Goal: Task Accomplishment & Management: Use online tool/utility

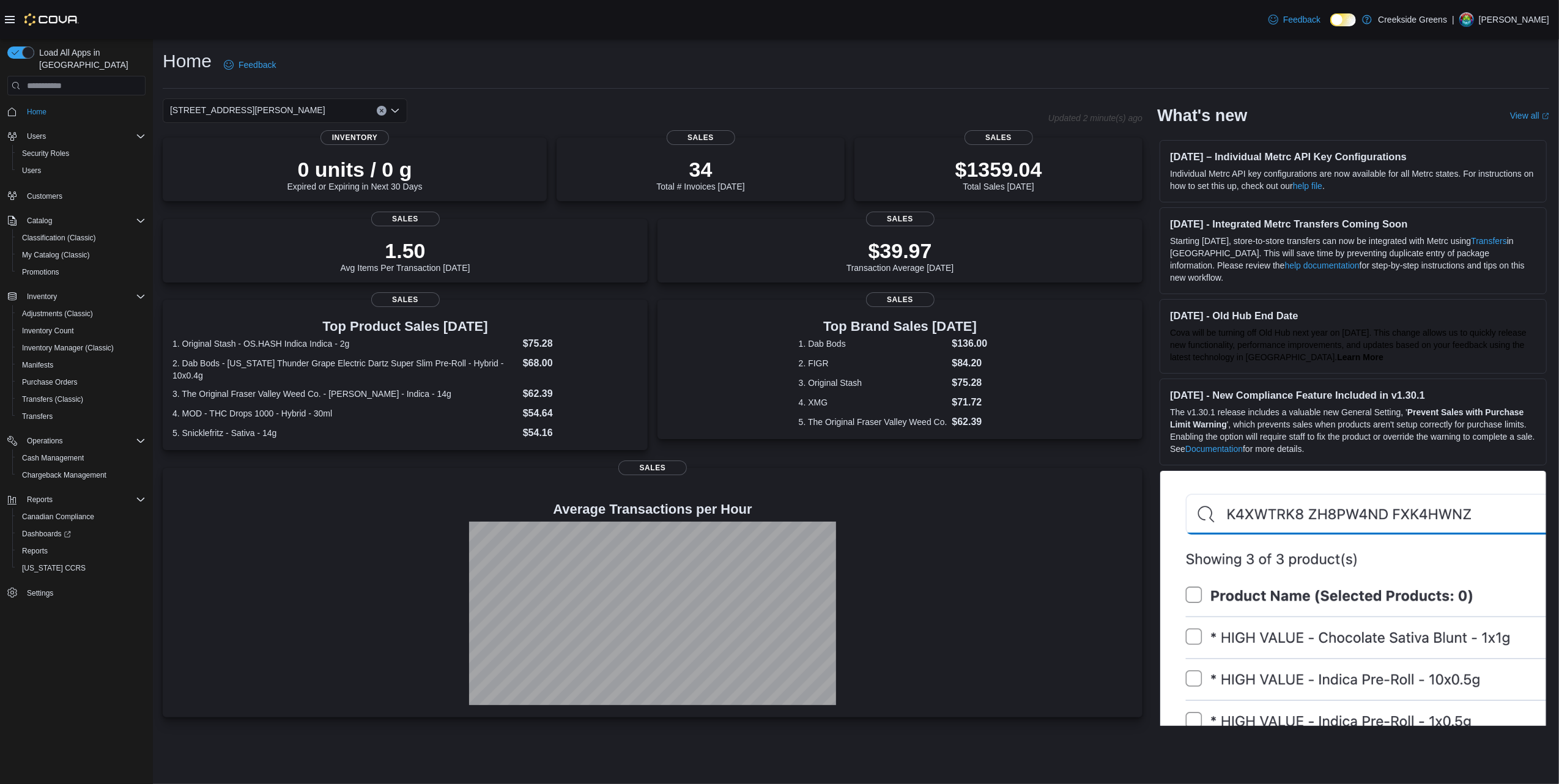
click at [414, 67] on div "Home Feedback" at bounding box center [856, 65] width 1386 height 32
click at [318, 108] on div "[STREET_ADDRESS][PERSON_NAME]" at bounding box center [285, 111] width 245 height 24
click at [269, 148] on div "[STREET_ADDRESS]" at bounding box center [292, 149] width 215 height 12
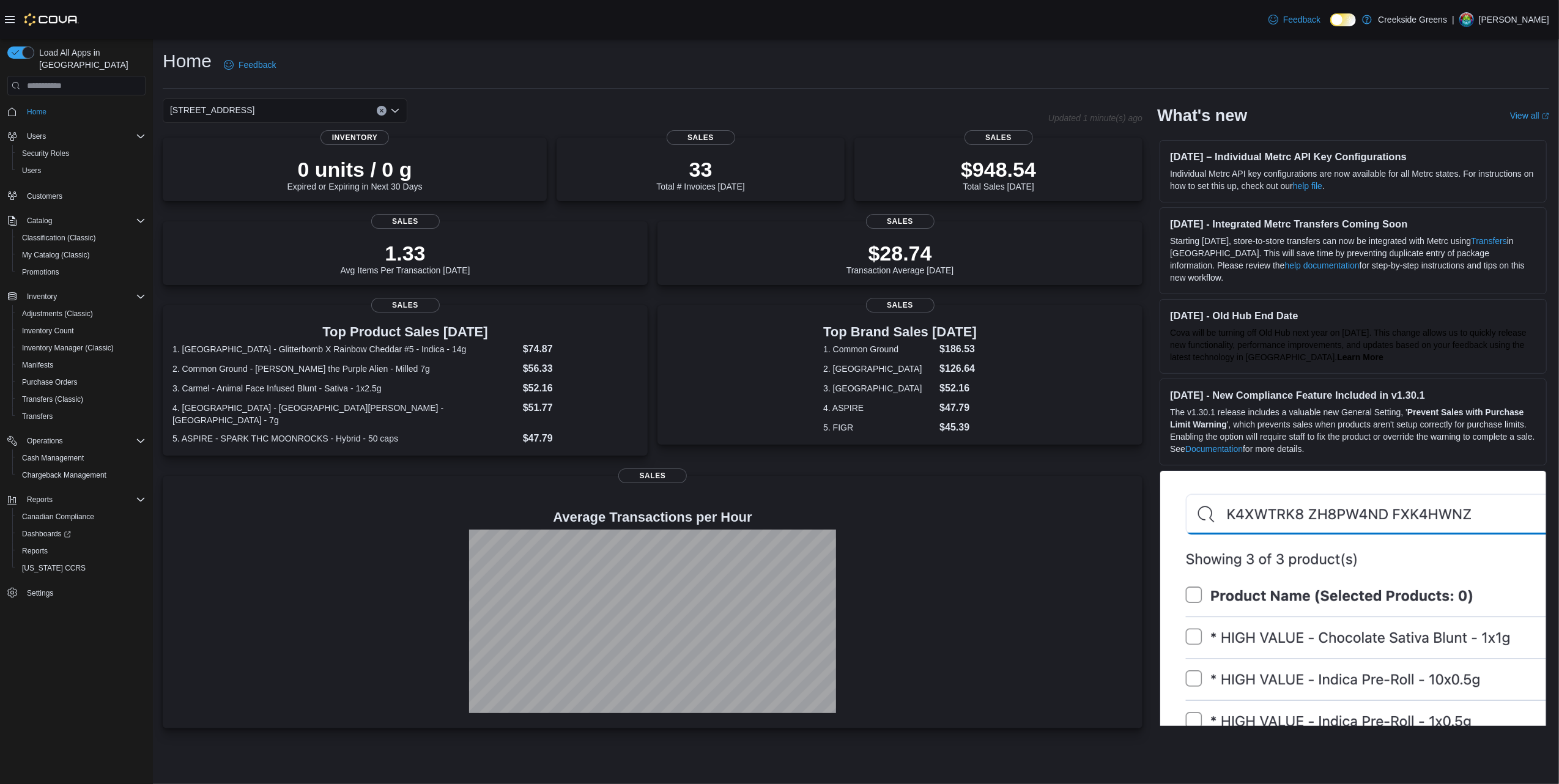
click at [277, 104] on div "[STREET_ADDRESS]. Selected. [STREET_ADDRESS]. Press Backspace to delete [STREET…" at bounding box center [285, 111] width 245 height 24
click at [243, 162] on span "[STREET_ADDRESS][PERSON_NAME]" at bounding box center [280, 167] width 155 height 12
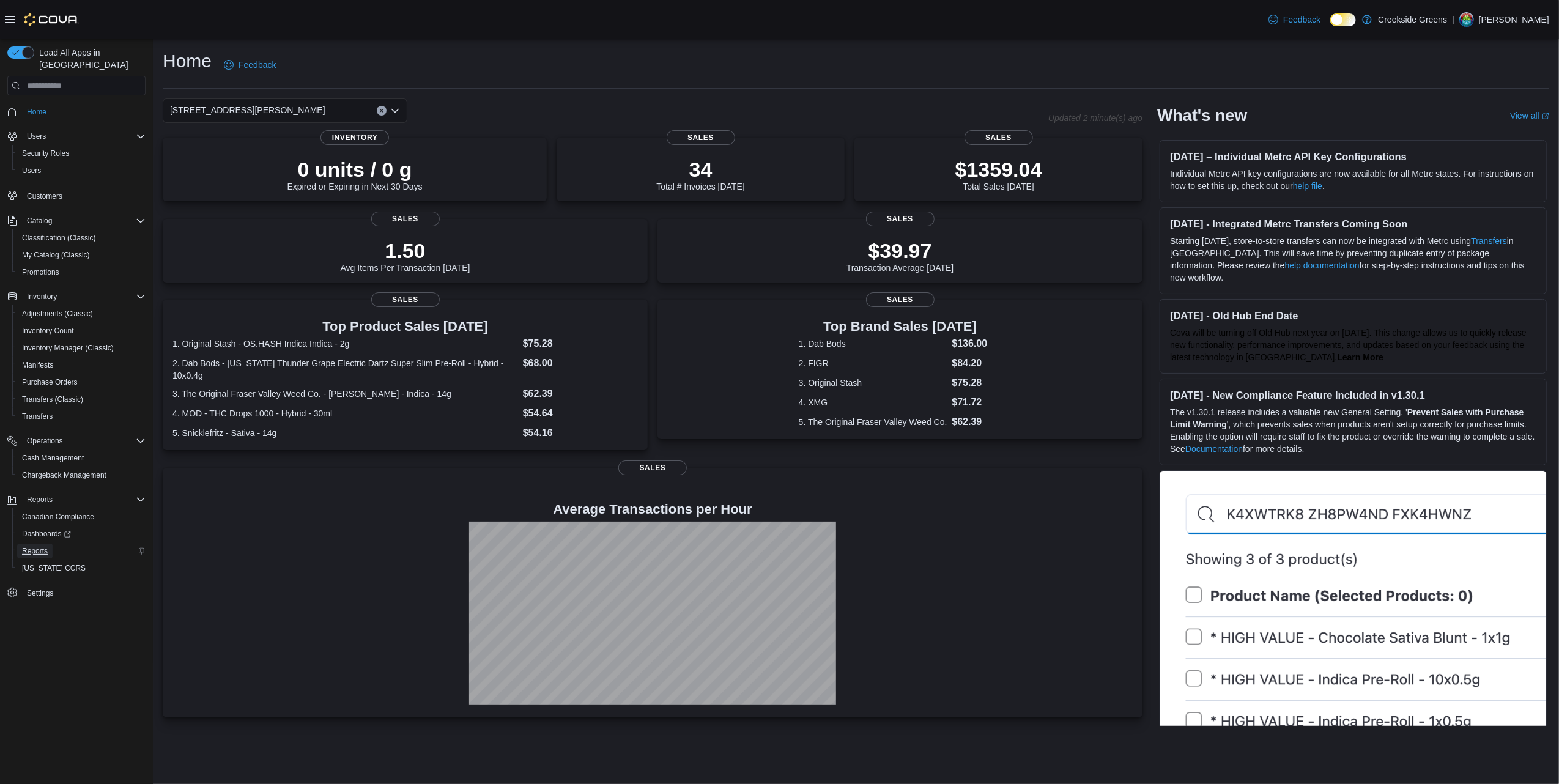
click at [52, 544] on link "Reports" at bounding box center [35, 551] width 36 height 15
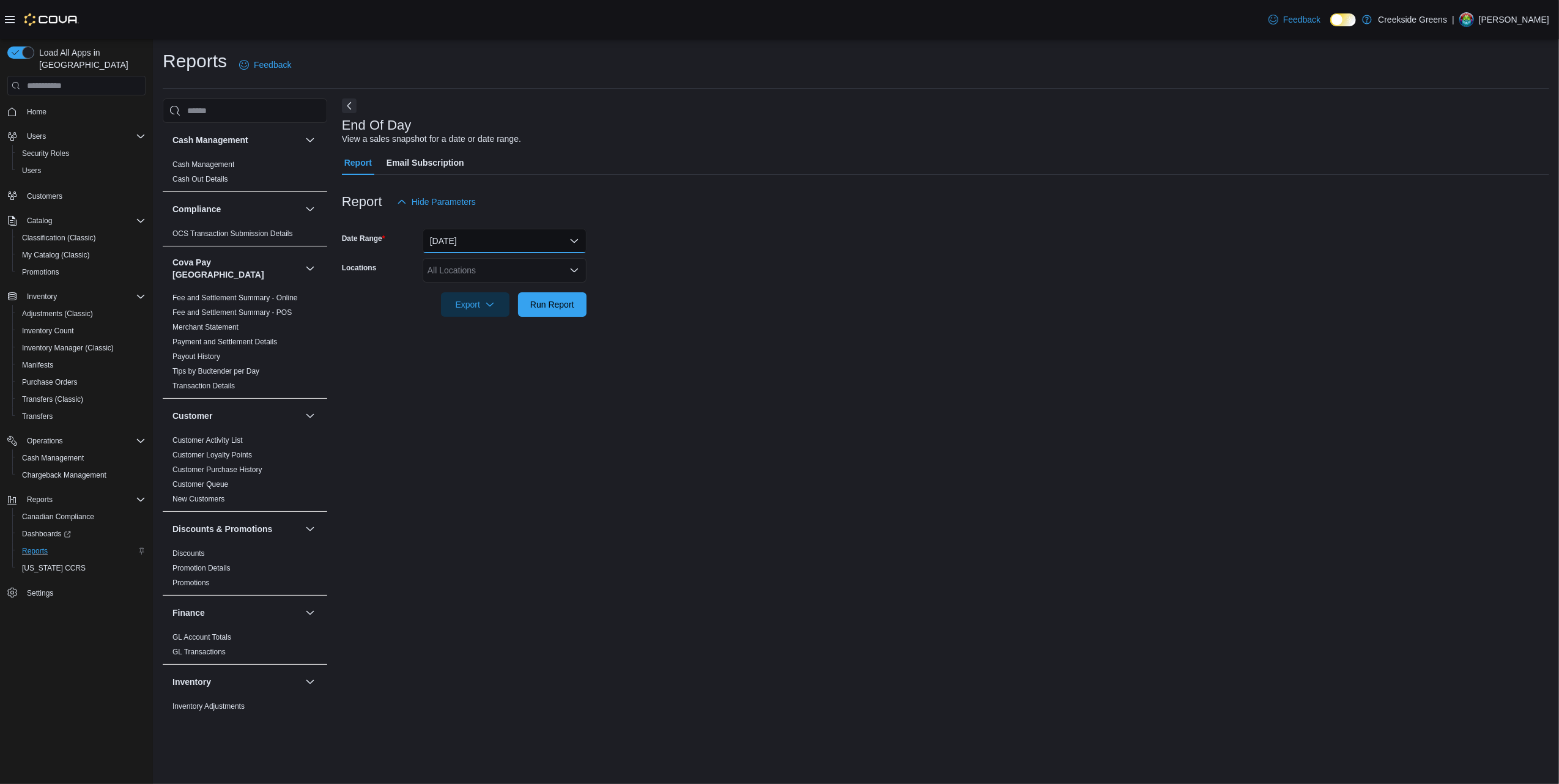
click at [464, 249] on button "[DATE]" at bounding box center [505, 240] width 164 height 24
click at [453, 313] on span "[DATE]" at bounding box center [512, 314] width 140 height 15
click at [819, 273] on form "Date Range [DATE] Locations All Locations Export Run Report" at bounding box center [945, 265] width 1207 height 102
click at [590, 271] on form "Date Range [DATE] Locations All Locations Export Run Report" at bounding box center [945, 265] width 1207 height 102
click at [579, 271] on icon "Open list of options" at bounding box center [574, 270] width 10 height 10
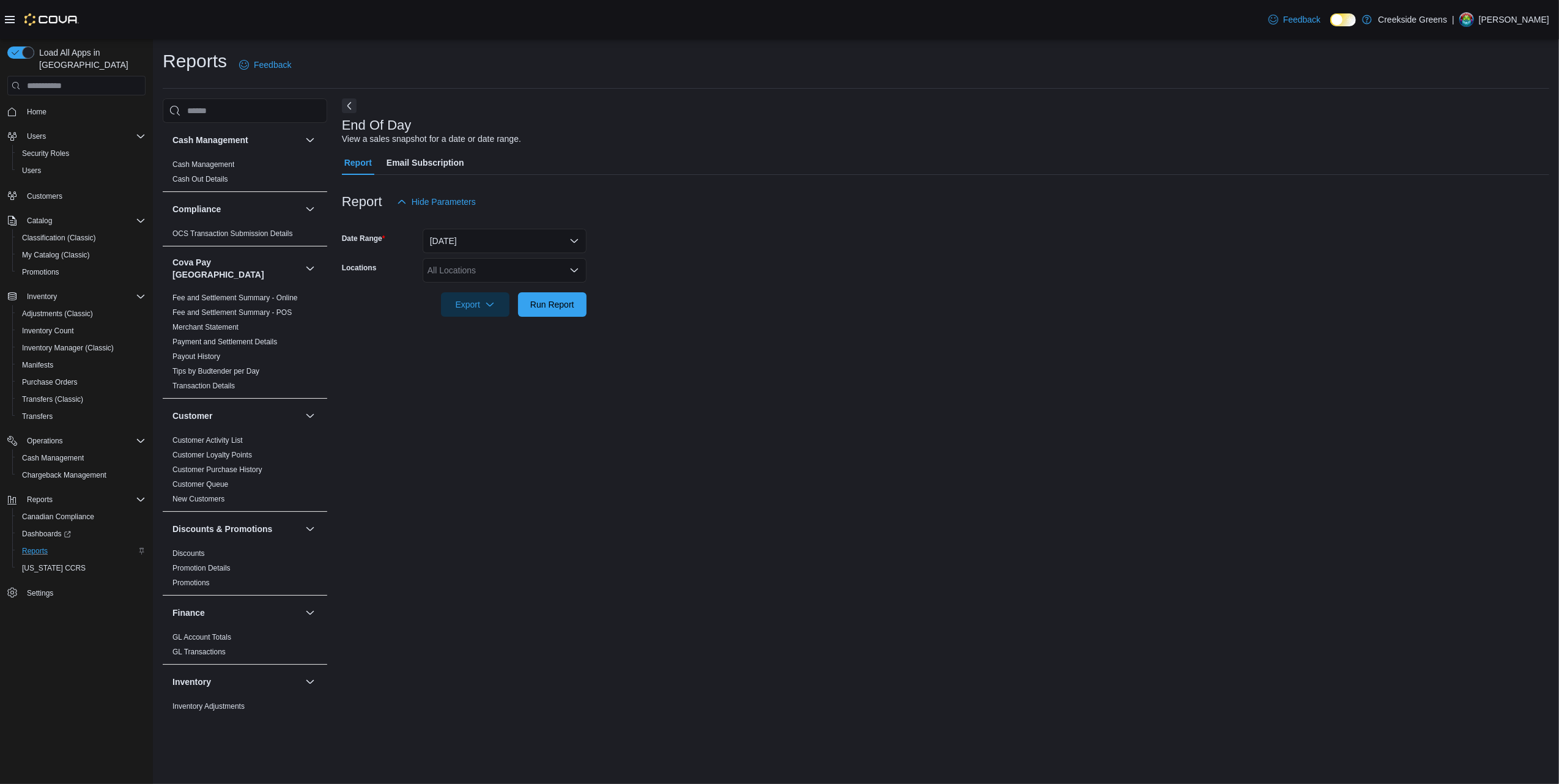
click at [546, 272] on div "All Locations" at bounding box center [505, 270] width 164 height 24
click at [502, 326] on span "[STREET_ADDRESS][PERSON_NAME]" at bounding box center [526, 326] width 155 height 12
click at [778, 357] on div "End Of Day View a sales snapshot for a date or date range. Report Email Subscri…" at bounding box center [945, 405] width 1207 height 613
click at [541, 301] on span "Run Report" at bounding box center [552, 303] width 44 height 12
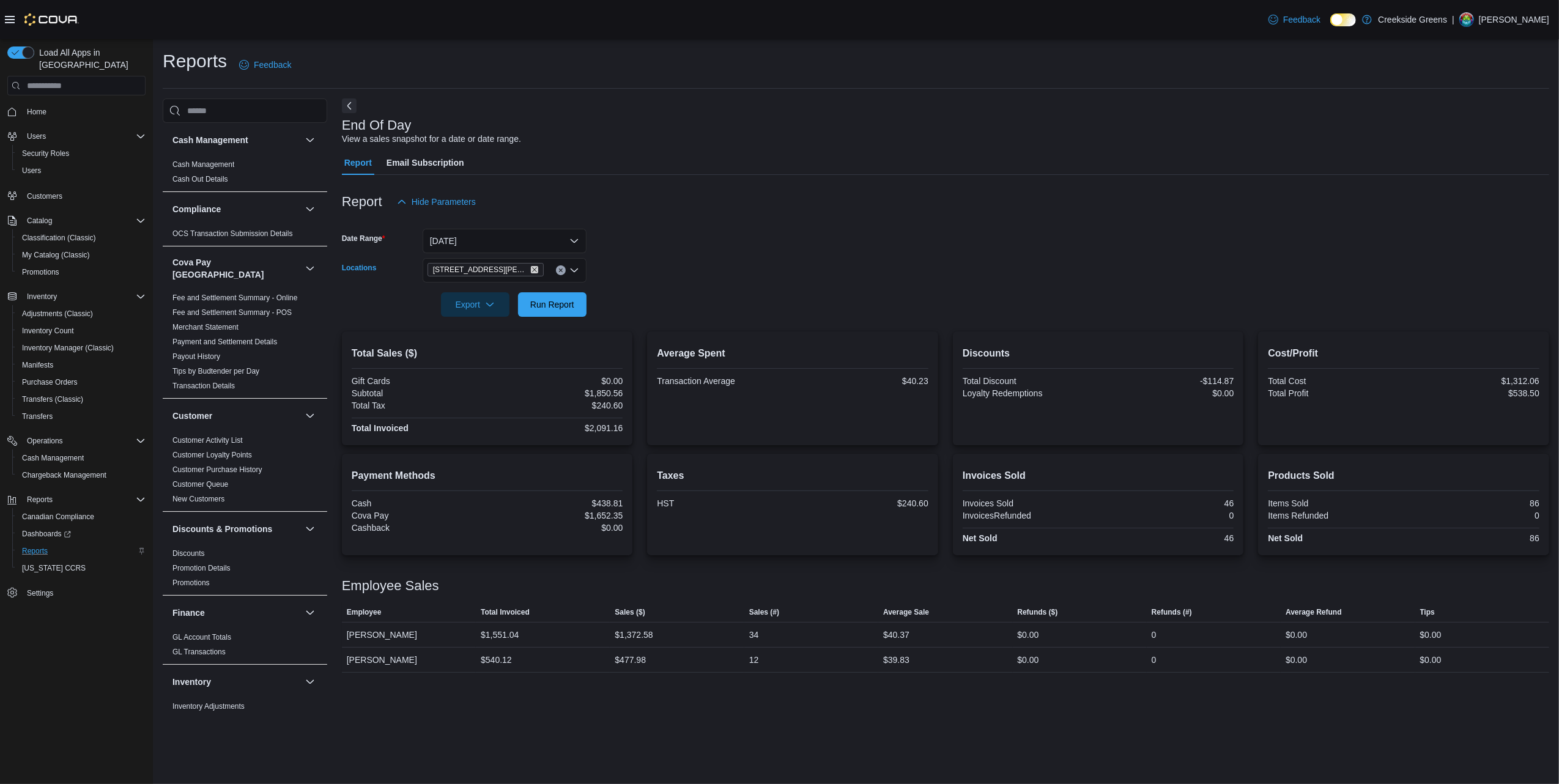
click at [531, 270] on icon "Remove 19 Reuben Crescent from selection in this group" at bounding box center [534, 270] width 7 height 7
click at [485, 326] on span "[STREET_ADDRESS][PERSON_NAME]" at bounding box center [526, 326] width 155 height 12
click at [496, 237] on button "[DATE]" at bounding box center [505, 240] width 164 height 24
click at [459, 299] on button "[DATE]" at bounding box center [505, 289] width 164 height 24
click at [531, 272] on icon "Remove 19 Reuben Crescent from selection in this group" at bounding box center [534, 270] width 7 height 7
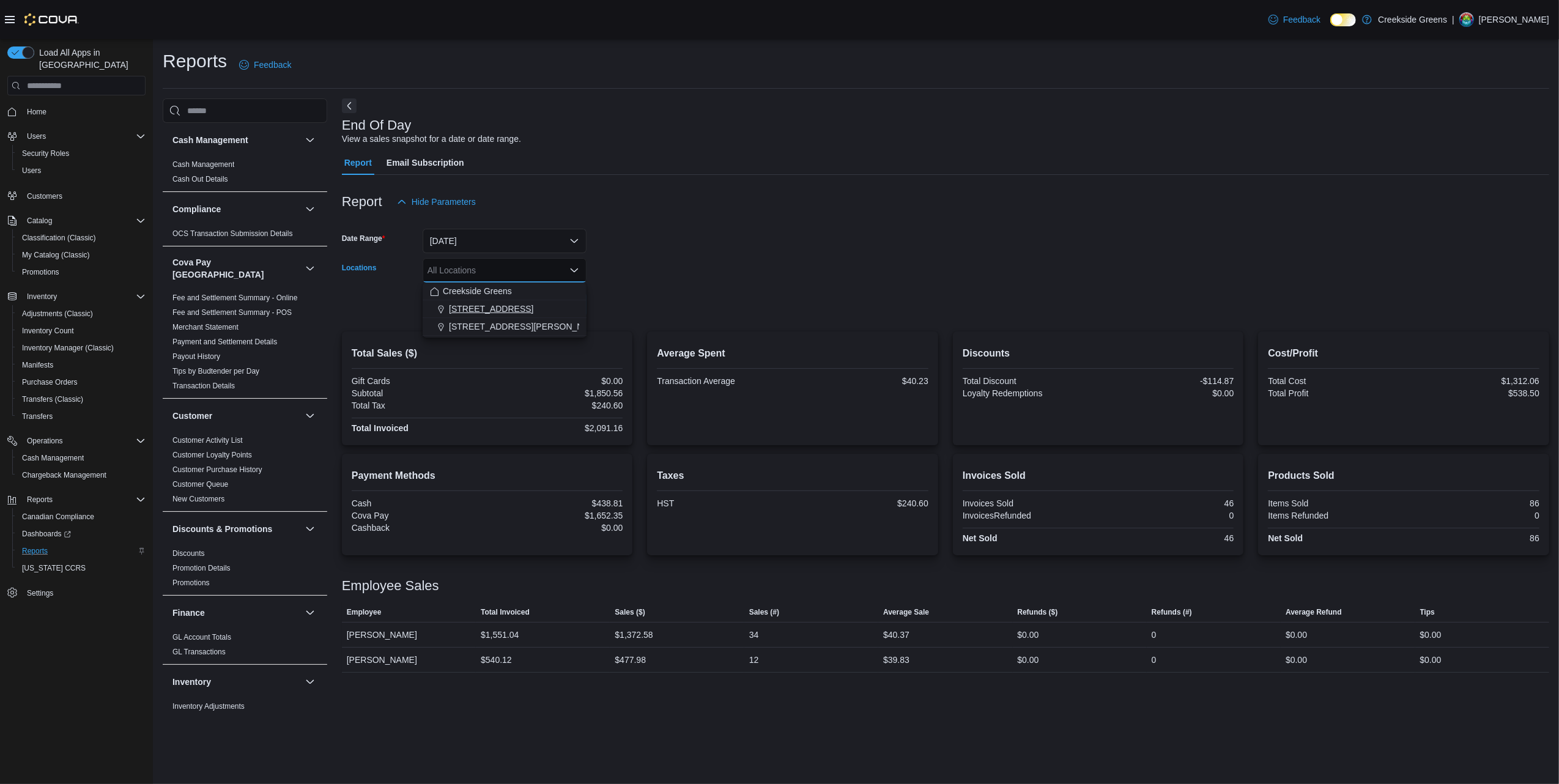
click at [475, 311] on span "[STREET_ADDRESS]" at bounding box center [491, 309] width 85 height 12
click at [712, 284] on div at bounding box center [945, 287] width 1207 height 10
drag, startPoint x: 542, startPoint y: 304, endPoint x: 569, endPoint y: 294, distance: 28.8
click at [543, 303] on span "Run Report" at bounding box center [552, 303] width 44 height 12
click at [508, 268] on icon "Remove 1192 Bank Street from selection in this group" at bounding box center [511, 270] width 7 height 7
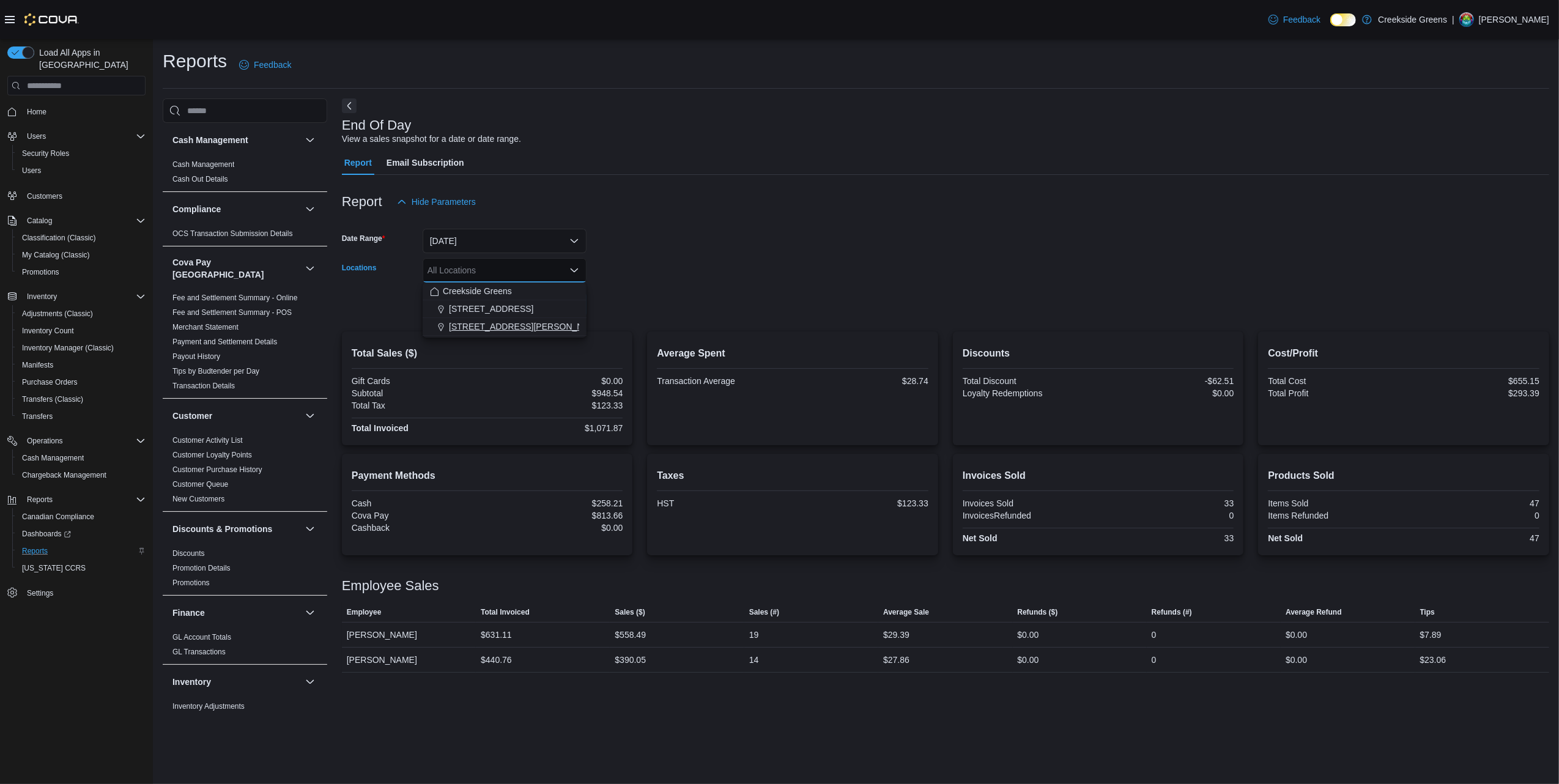
click at [513, 323] on span "[STREET_ADDRESS][PERSON_NAME]" at bounding box center [526, 326] width 155 height 12
click at [821, 306] on form "Date Range [DATE] Locations [STREET_ADDRESS][PERSON_NAME] Combo box. Selected. …" at bounding box center [945, 265] width 1207 height 102
click at [548, 307] on span "Run Report" at bounding box center [552, 303] width 44 height 12
click at [35, 107] on span "Home" at bounding box center [36, 111] width 19 height 10
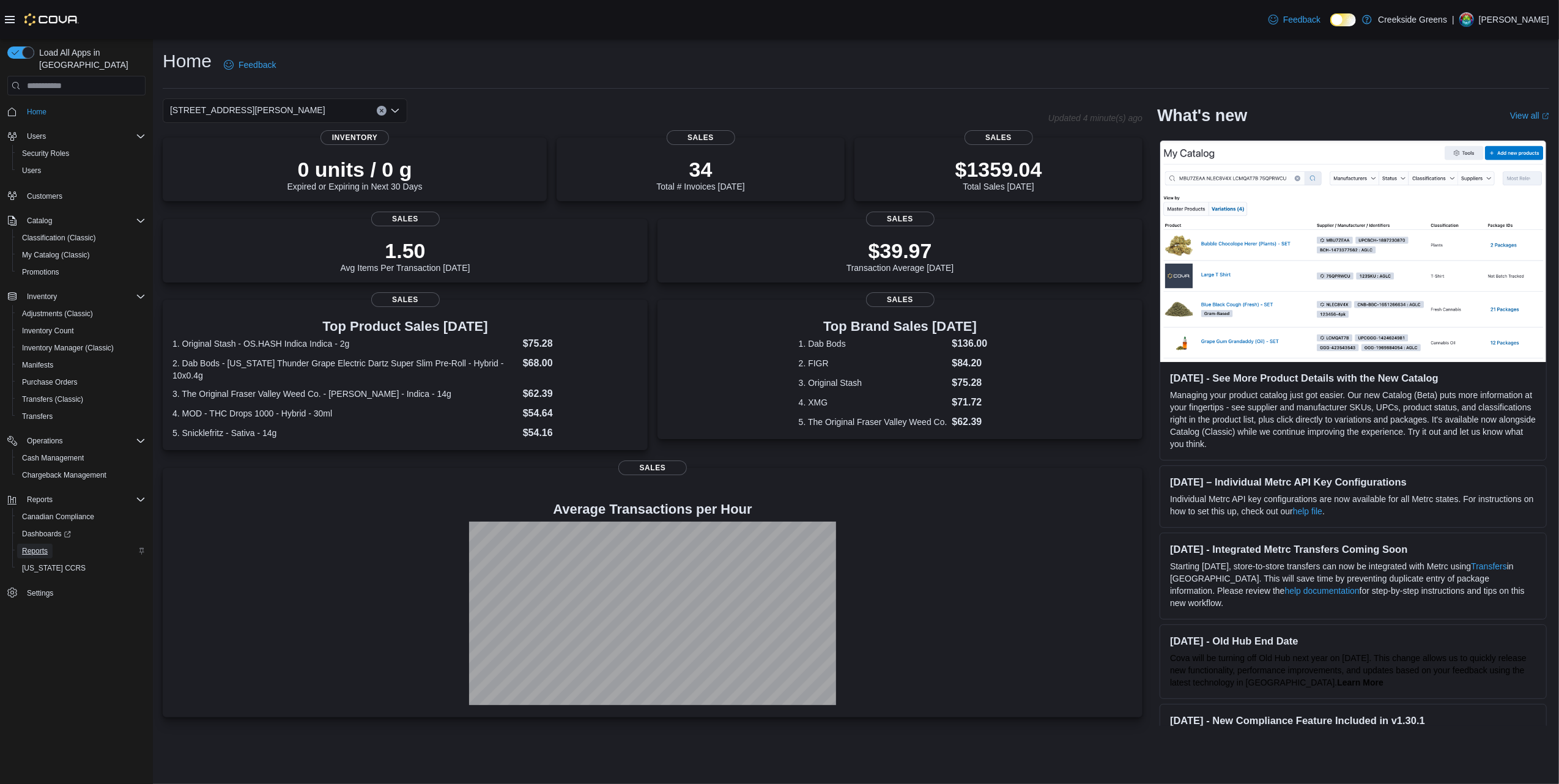
click at [35, 546] on span "Reports" at bounding box center [35, 550] width 26 height 10
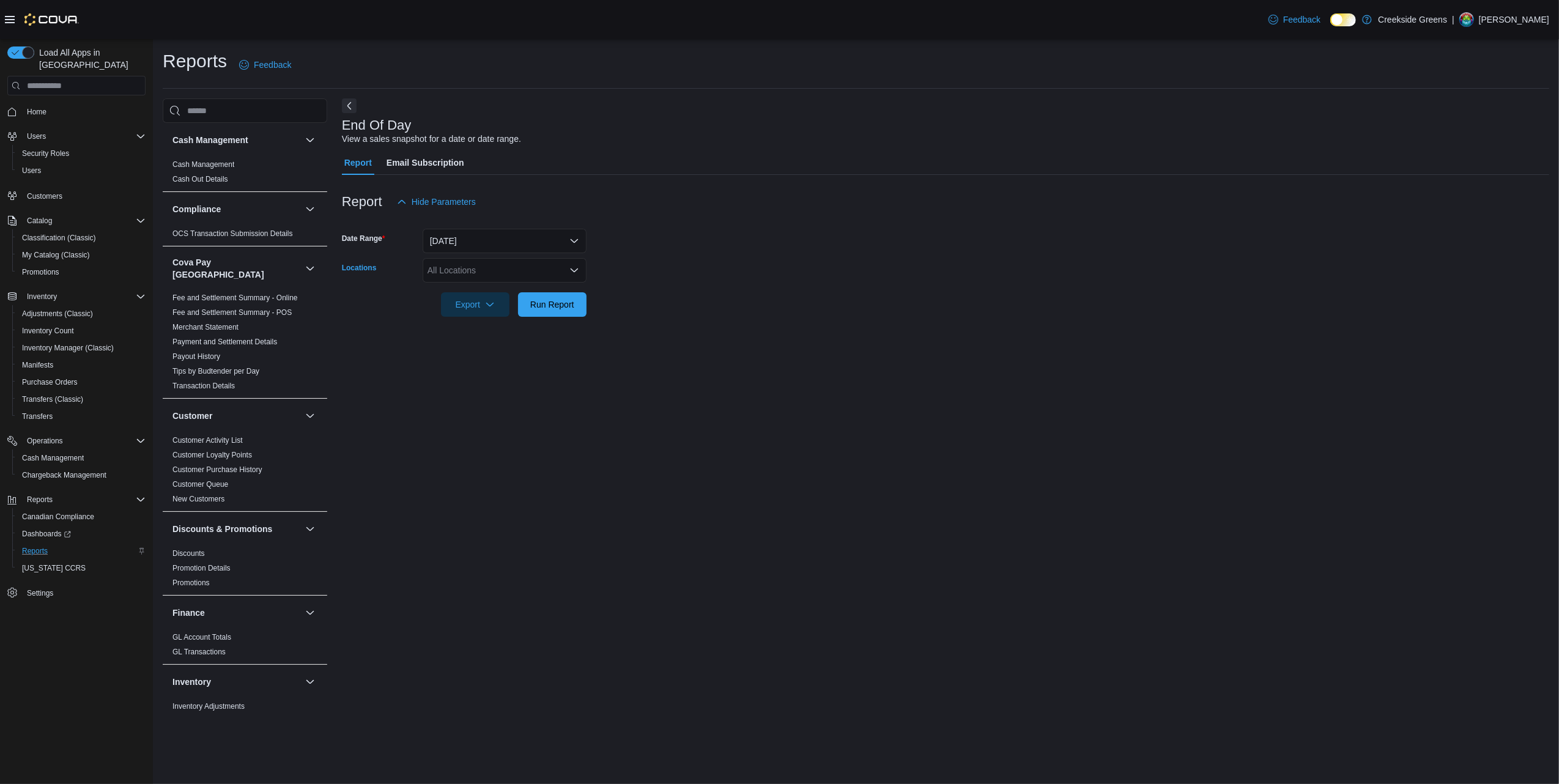
click at [498, 270] on div "All Locations" at bounding box center [505, 270] width 164 height 24
drag, startPoint x: 494, startPoint y: 325, endPoint x: 819, endPoint y: 332, distance: 325.1
click at [495, 325] on span "[STREET_ADDRESS][PERSON_NAME]" at bounding box center [526, 326] width 155 height 12
drag, startPoint x: 819, startPoint y: 332, endPoint x: 555, endPoint y: 283, distance: 268.5
click at [818, 332] on div "End Of Day View a sales snapshot for a date or date range. Report Email Subscri…" at bounding box center [945, 405] width 1207 height 613
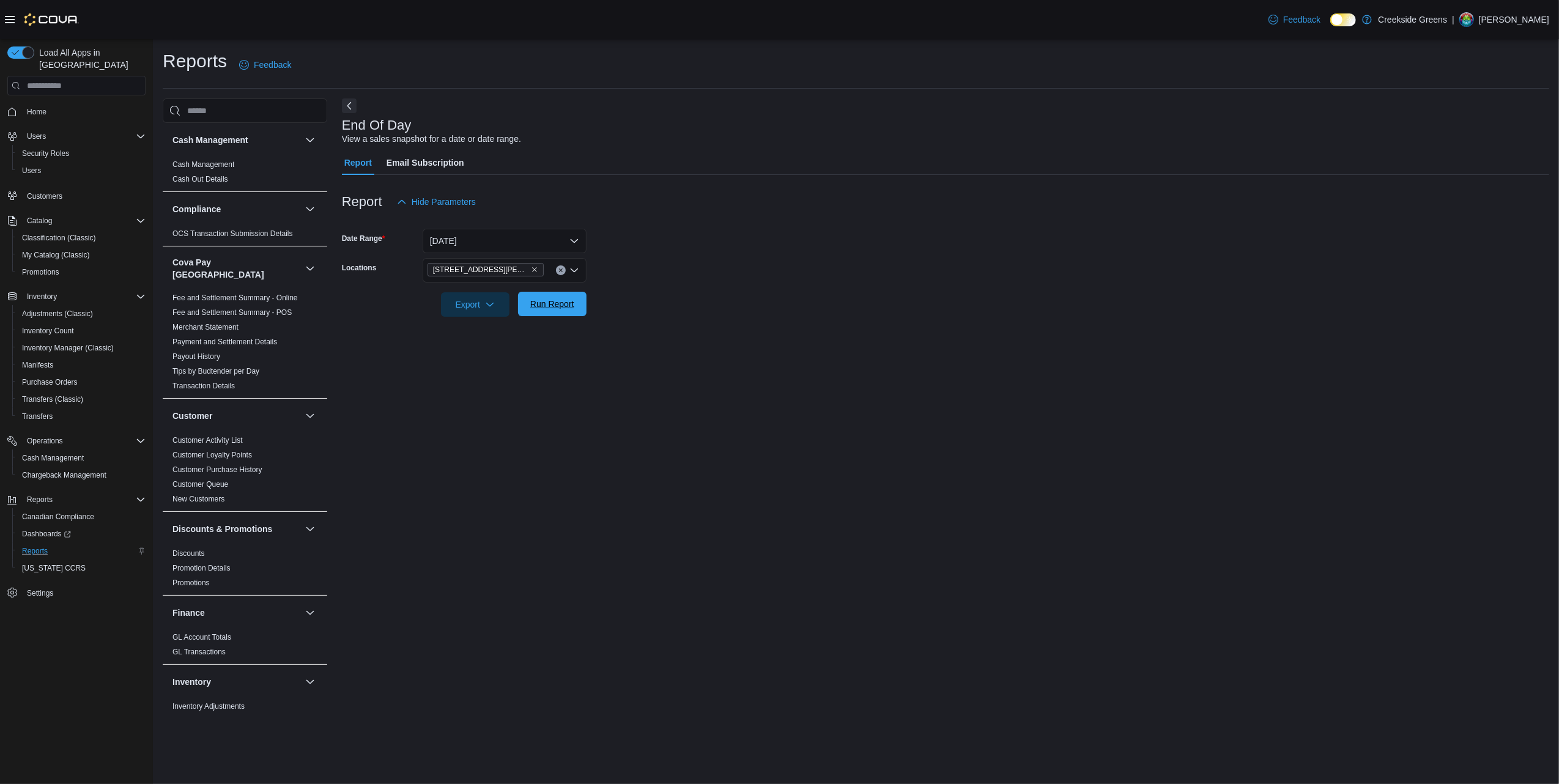
click at [554, 308] on span "Run Report" at bounding box center [552, 303] width 44 height 12
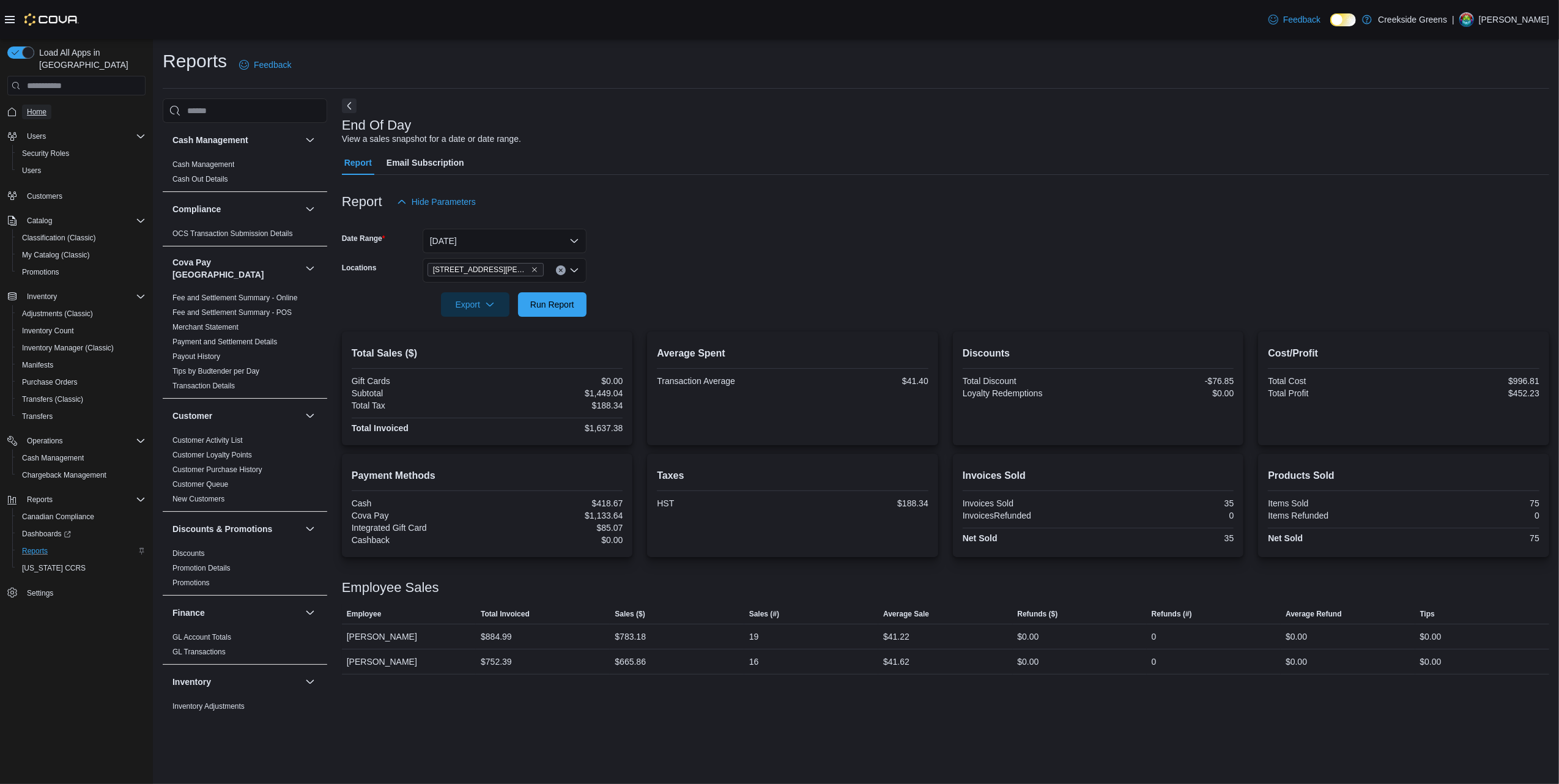
drag, startPoint x: 39, startPoint y: 102, endPoint x: 99, endPoint y: 106, distance: 60.1
click at [39, 107] on span "Home" at bounding box center [36, 111] width 19 height 10
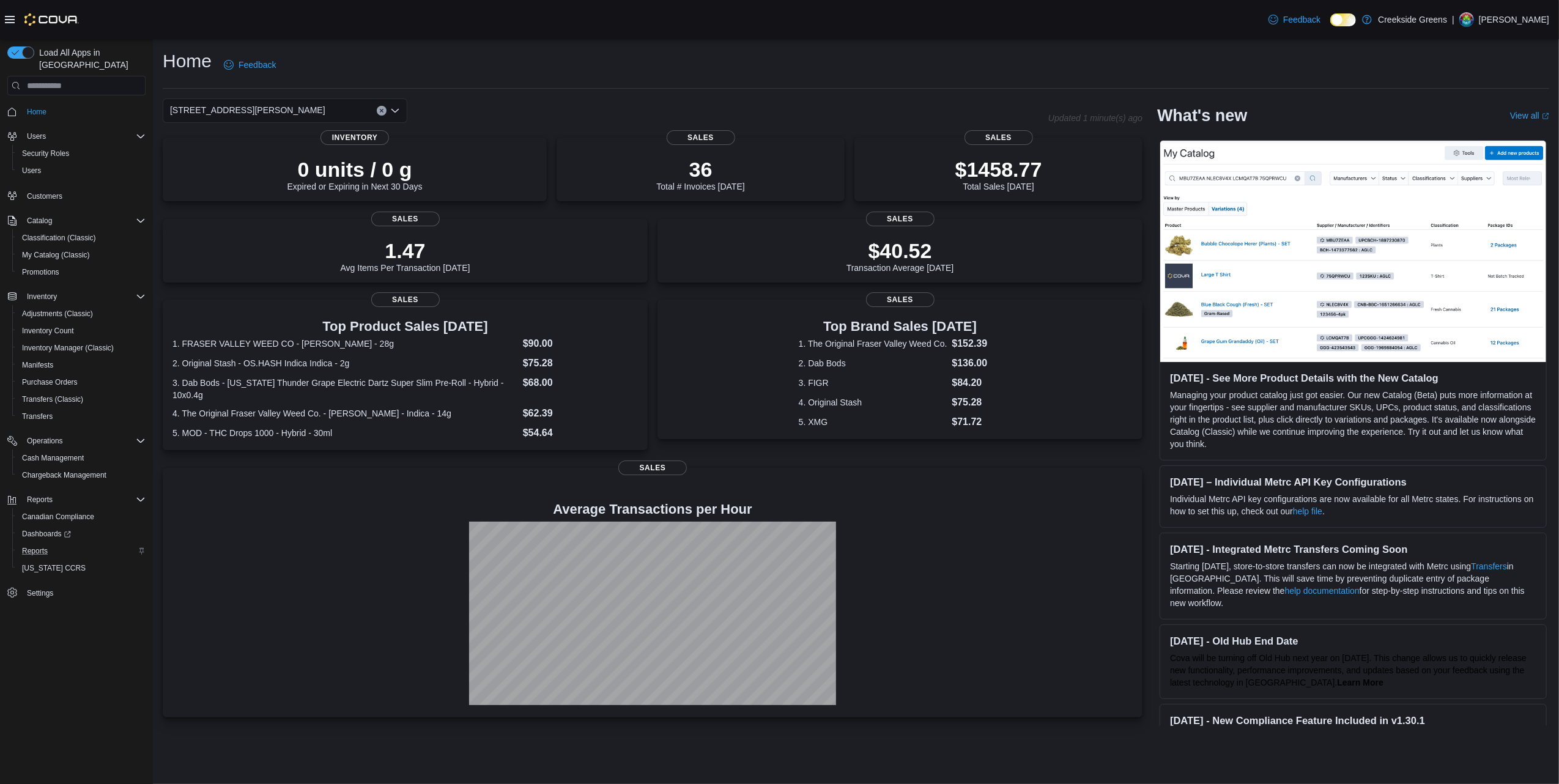
drag, startPoint x: 264, startPoint y: 111, endPoint x: 260, endPoint y: 116, distance: 6.4
click at [264, 111] on div "[STREET_ADDRESS][PERSON_NAME]" at bounding box center [285, 111] width 245 height 24
click at [243, 148] on span "[STREET_ADDRESS]" at bounding box center [246, 149] width 85 height 12
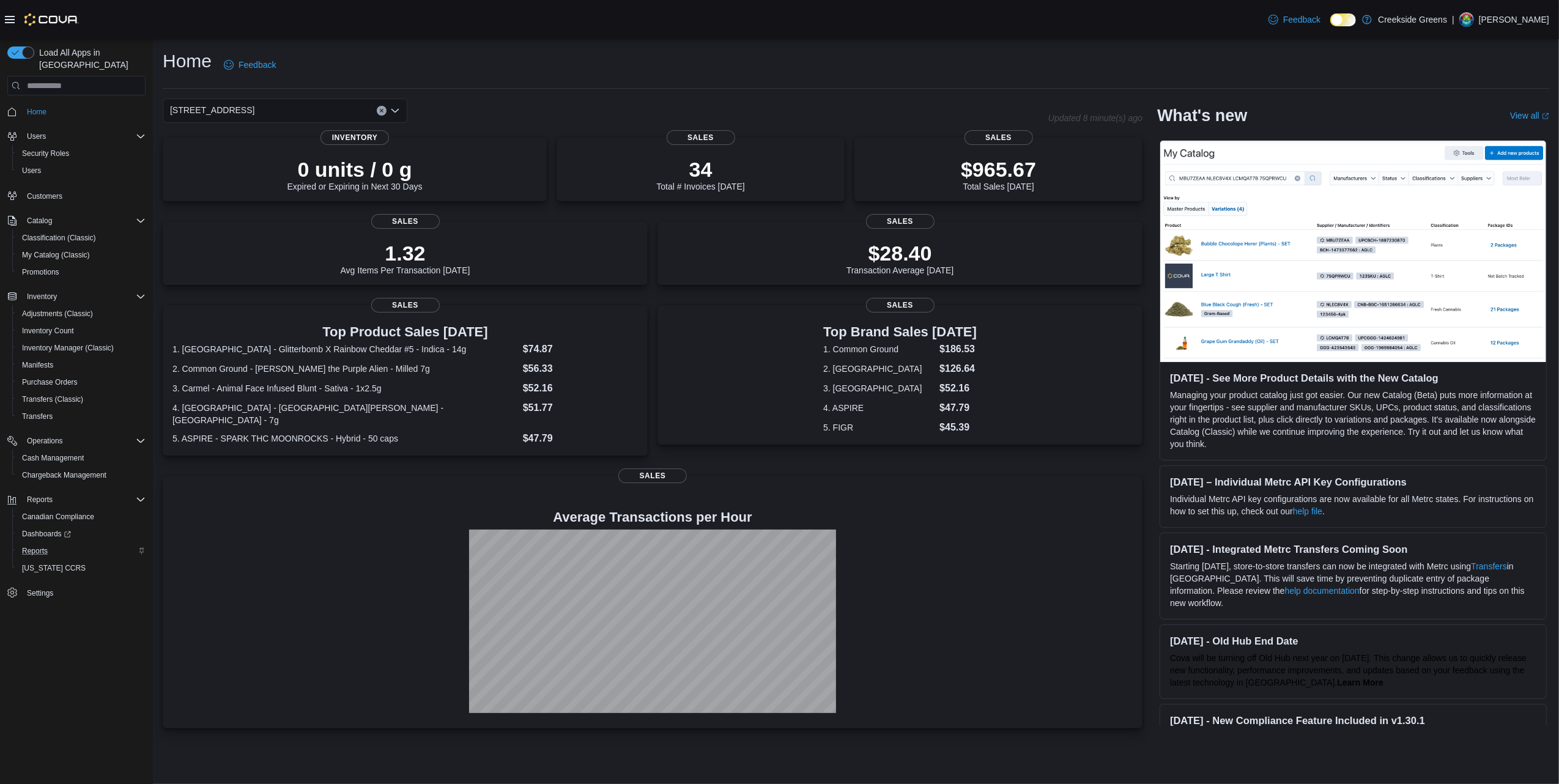
click at [301, 110] on div "[STREET_ADDRESS]. Selected. [STREET_ADDRESS]. Press Backspace to delete [STREET…" at bounding box center [285, 111] width 245 height 24
click at [248, 175] on button "[STREET_ADDRESS][PERSON_NAME]" at bounding box center [285, 167] width 245 height 18
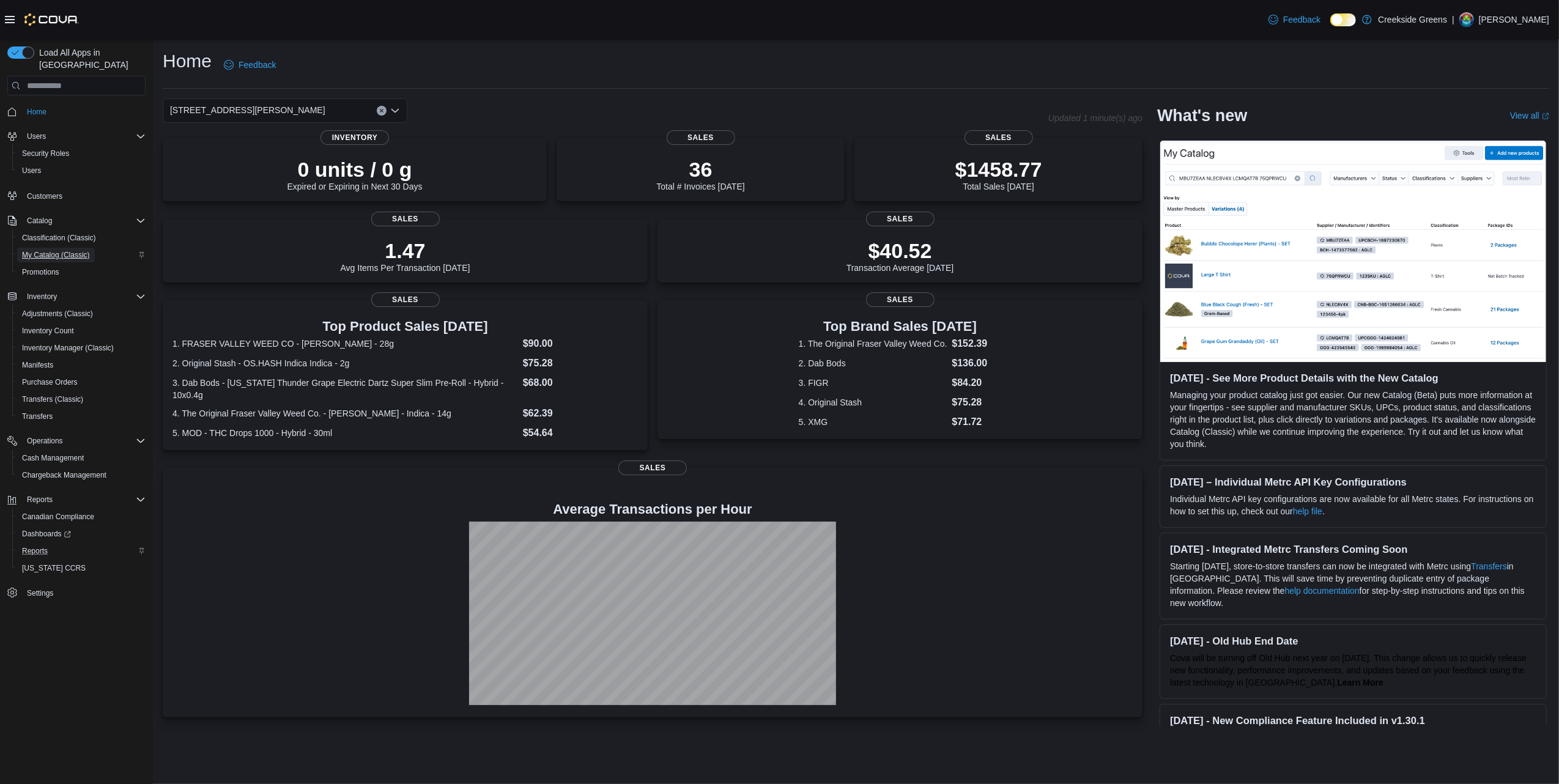
click at [56, 250] on span "My Catalog (Classic)" at bounding box center [56, 254] width 68 height 10
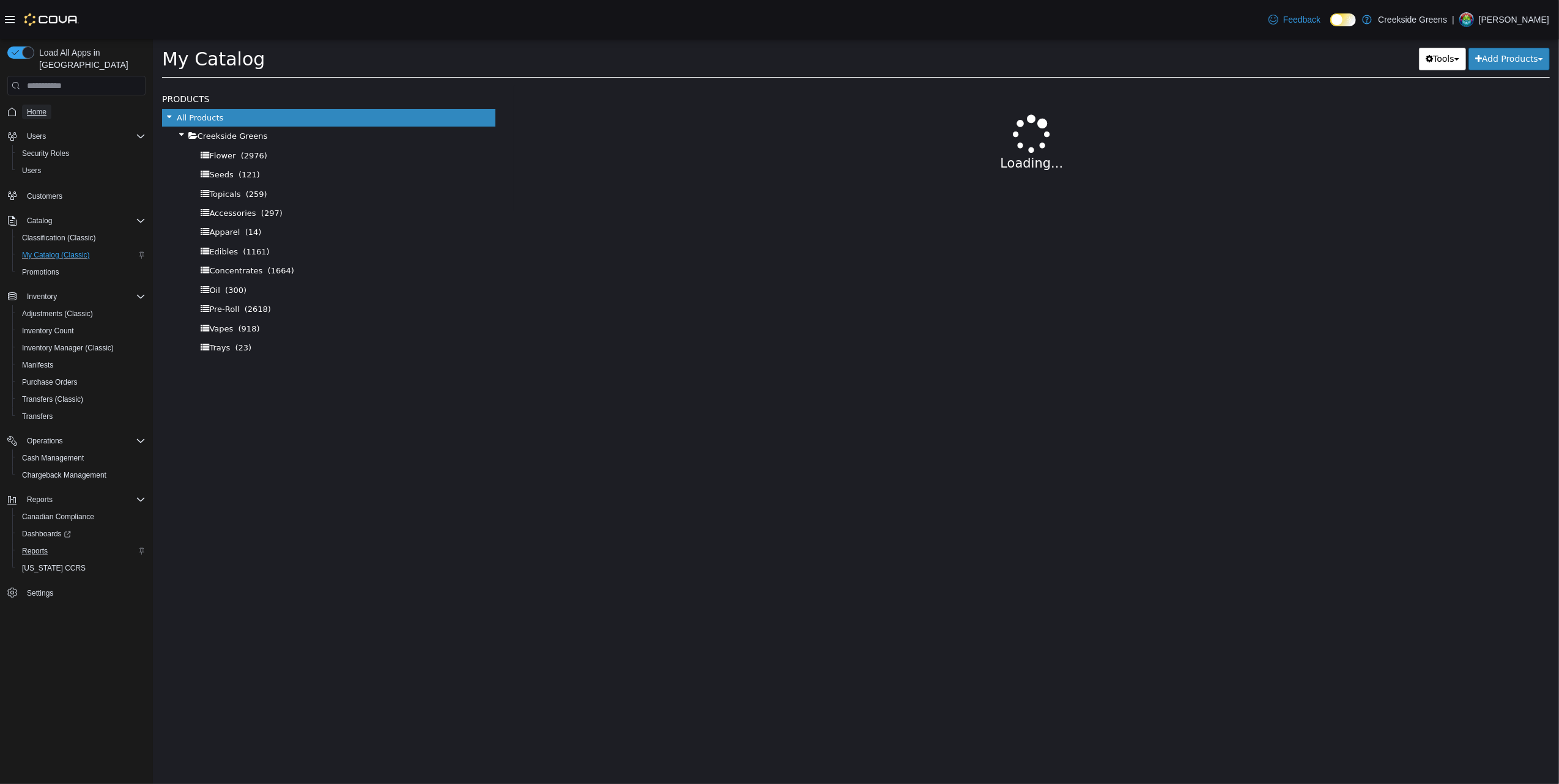
click at [37, 107] on span "Home" at bounding box center [36, 111] width 19 height 10
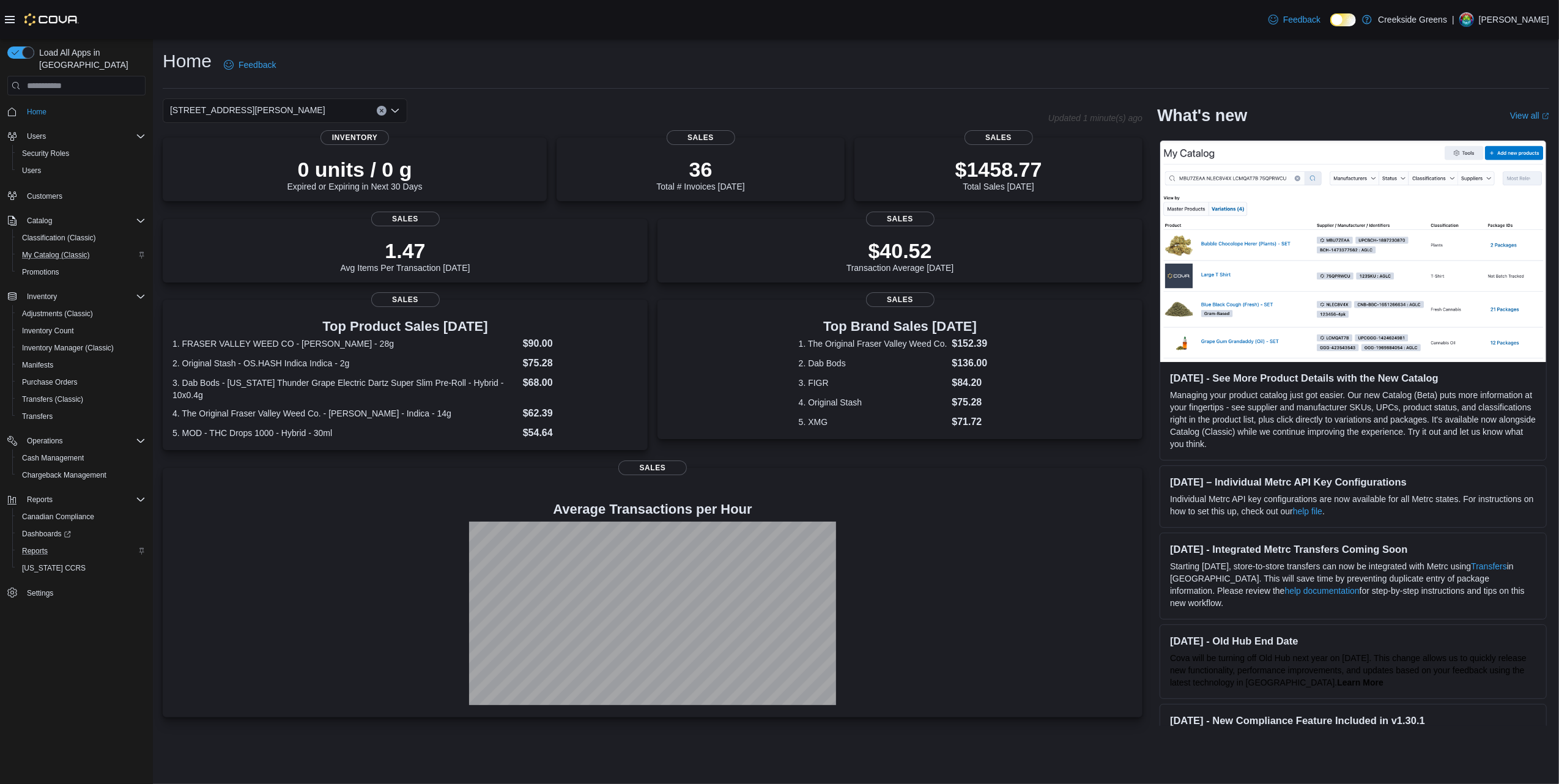
click at [225, 116] on span "[STREET_ADDRESS][PERSON_NAME]" at bounding box center [247, 110] width 155 height 15
click at [224, 145] on span "[STREET_ADDRESS]" at bounding box center [246, 149] width 85 height 12
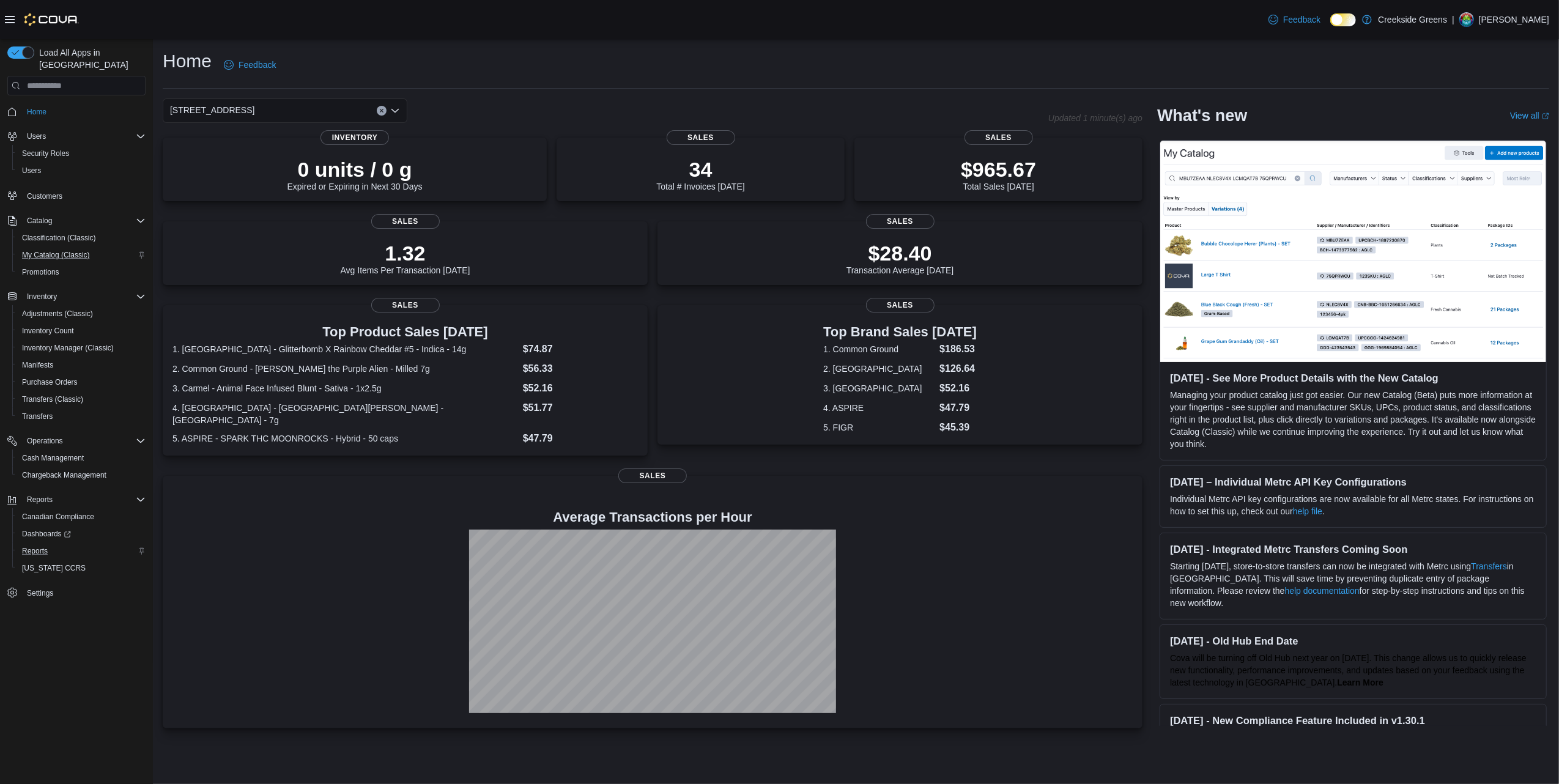
click at [324, 99] on div "[STREET_ADDRESS]" at bounding box center [285, 111] width 245 height 24
click at [240, 162] on span "[STREET_ADDRESS][PERSON_NAME]" at bounding box center [280, 167] width 155 height 12
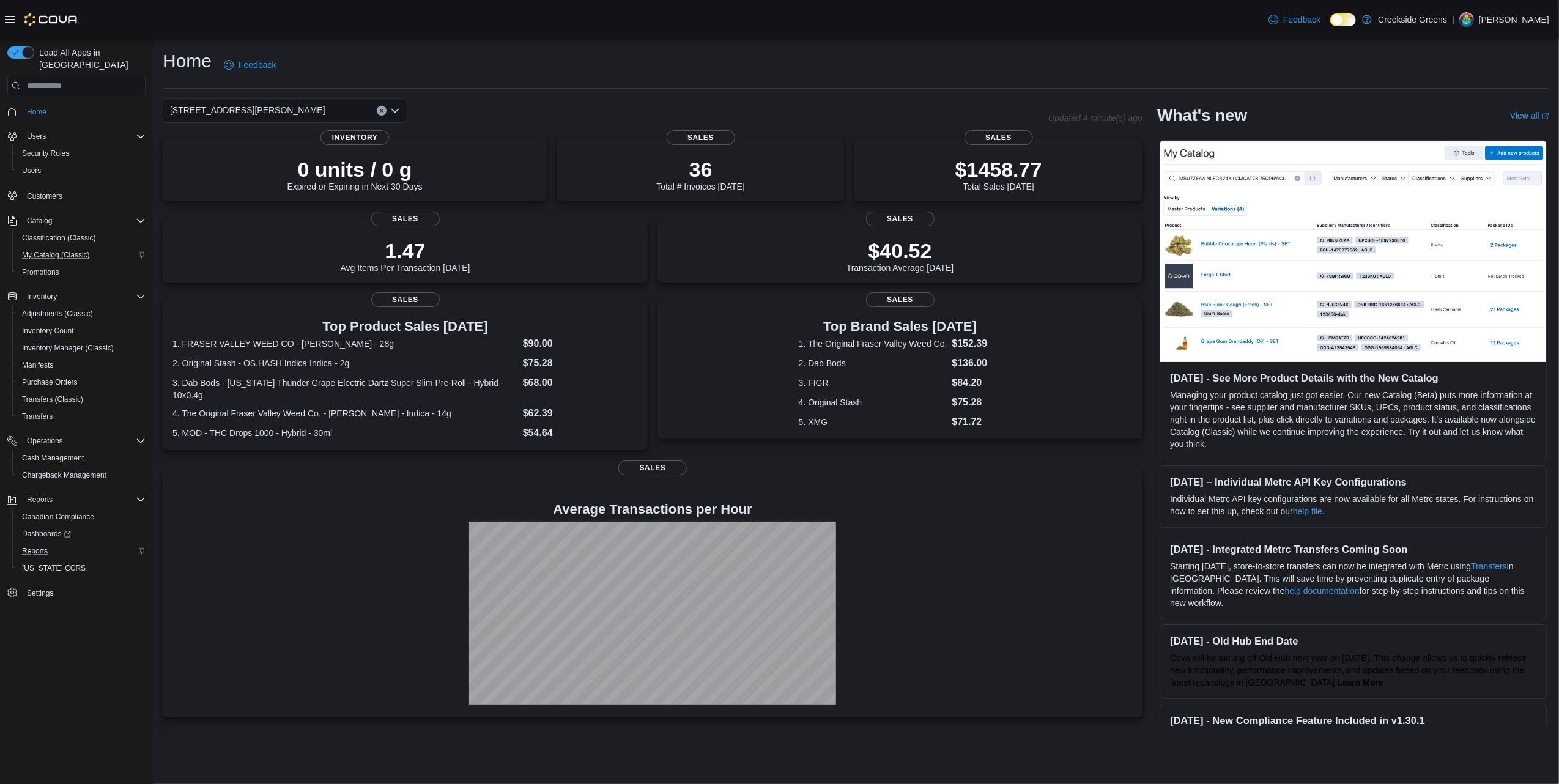
click at [527, 40] on div "Home Feedback [STREET_ADDRESS][PERSON_NAME] Combo box. Selected. [STREET_ADDRES…" at bounding box center [856, 387] width 1406 height 696
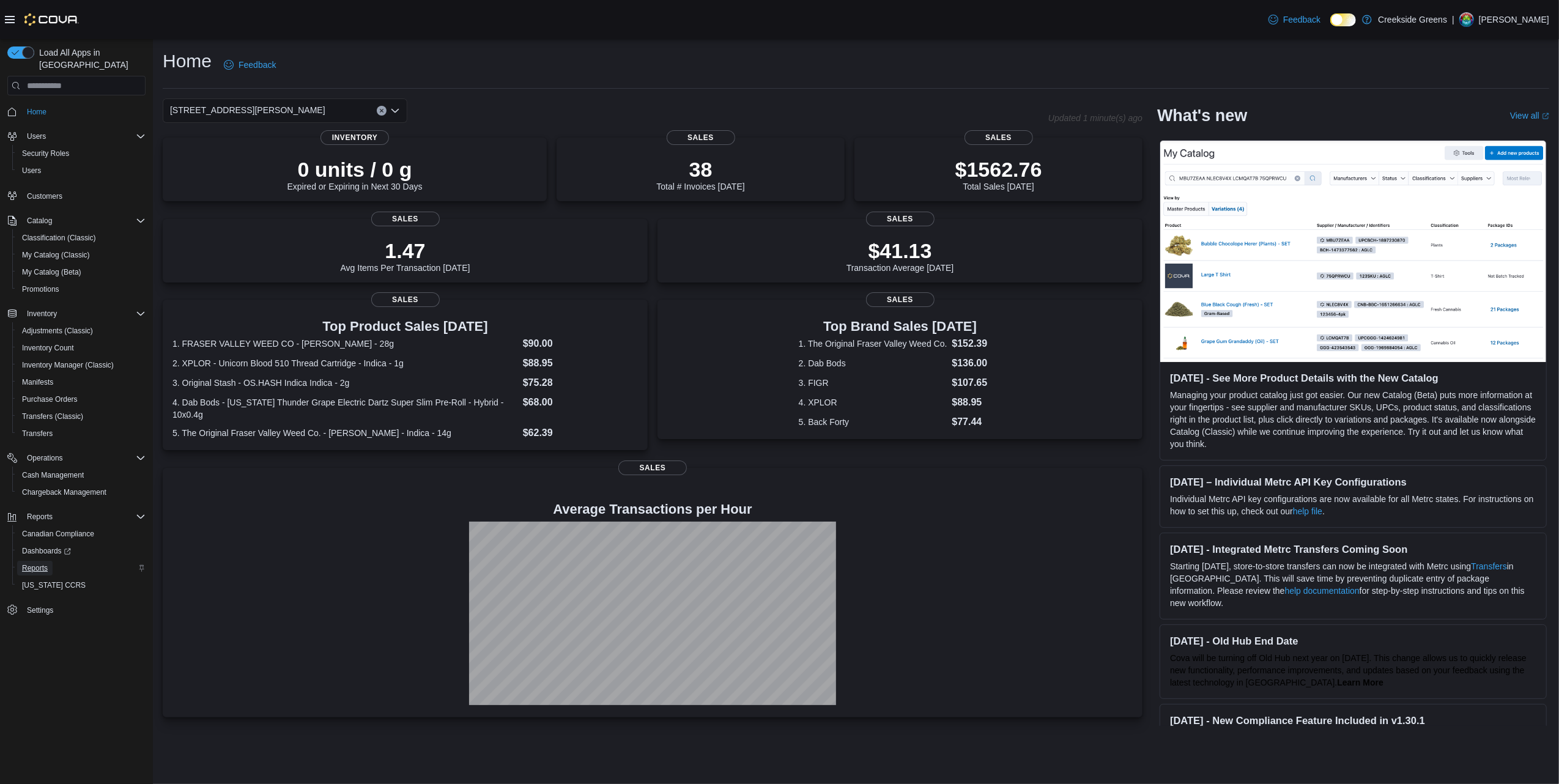
click at [39, 563] on span "Reports" at bounding box center [35, 567] width 26 height 10
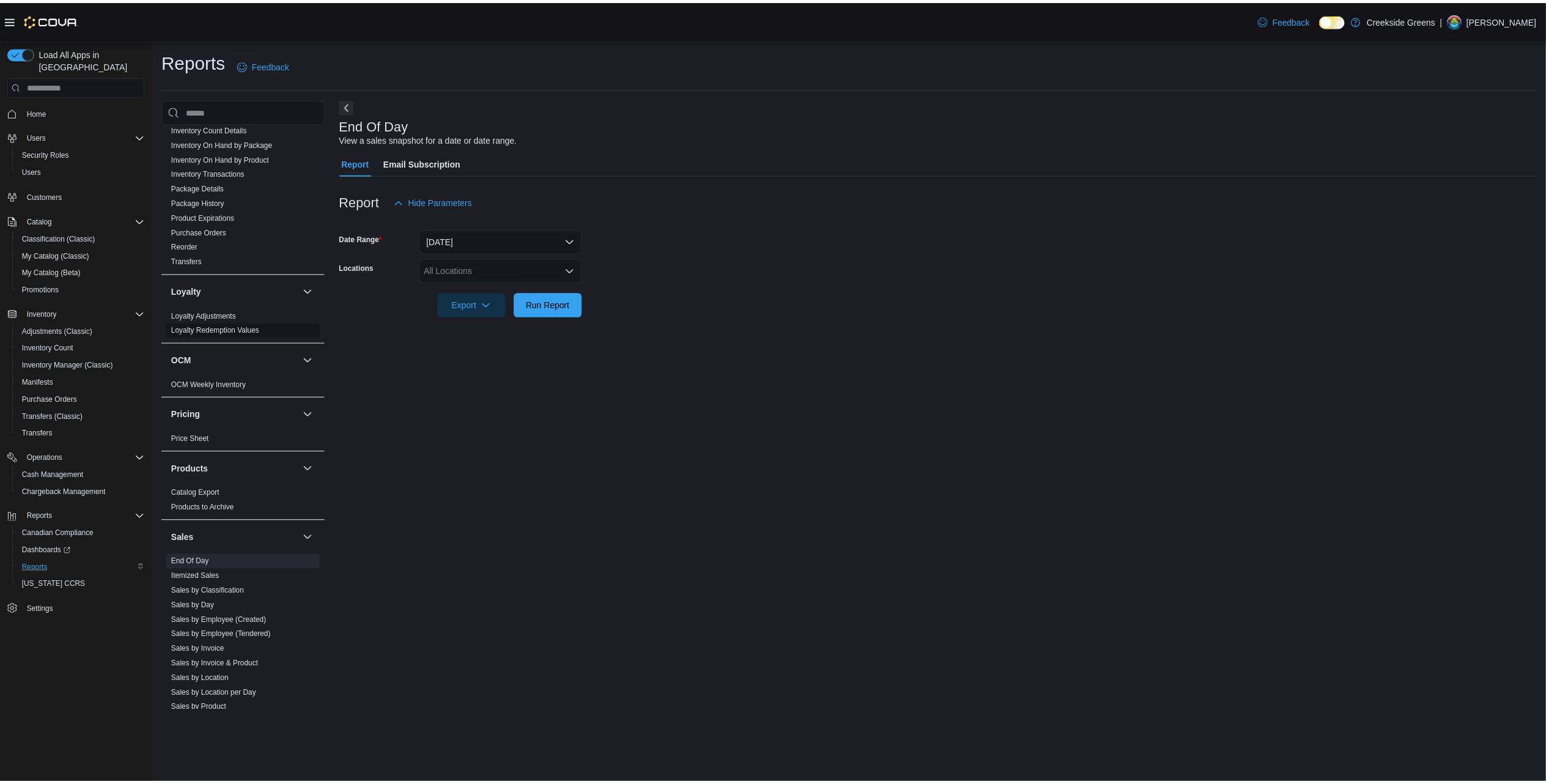
scroll to position [734, 0]
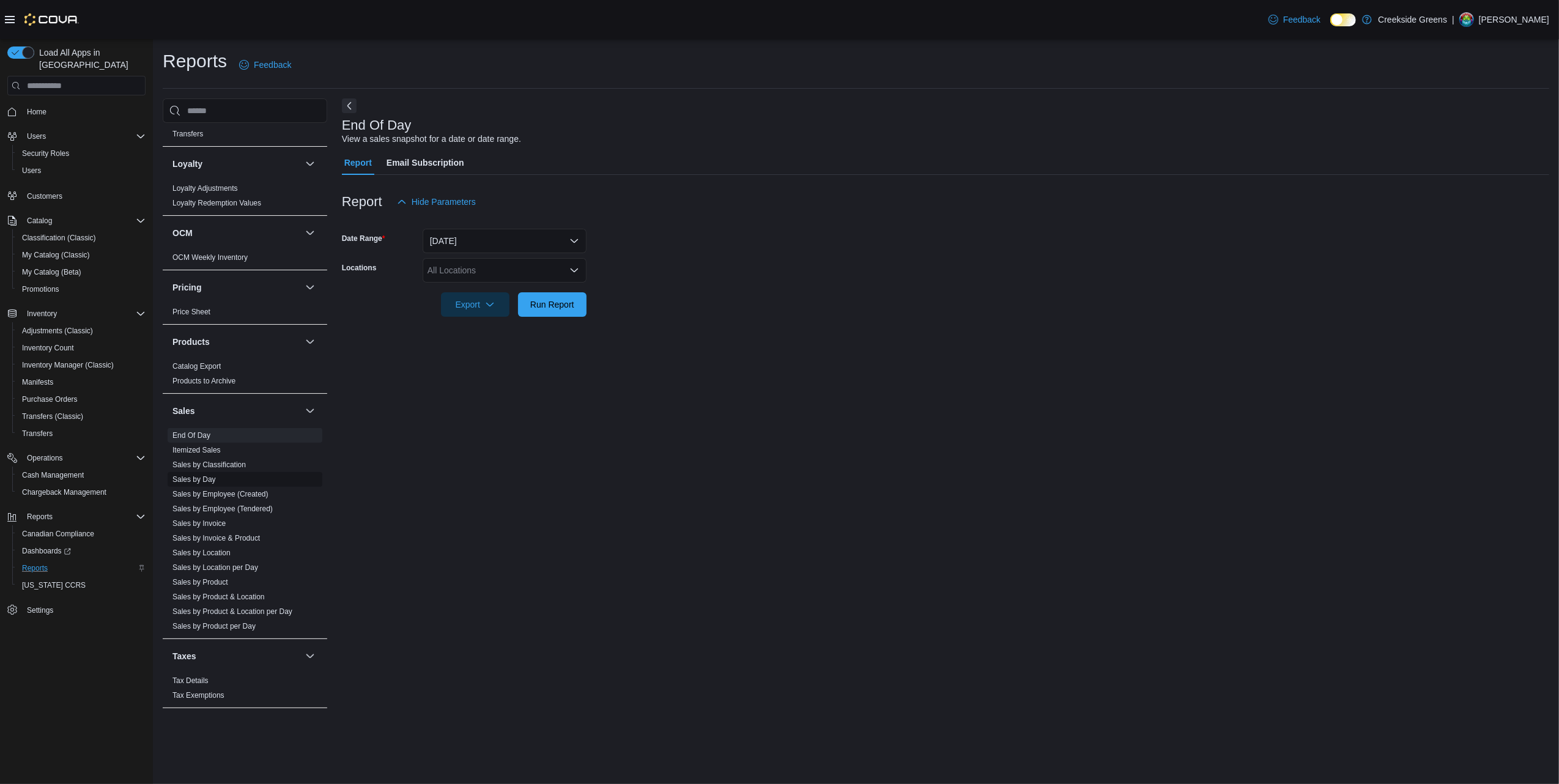
click at [209, 475] on link "Sales by Day" at bounding box center [194, 479] width 44 height 9
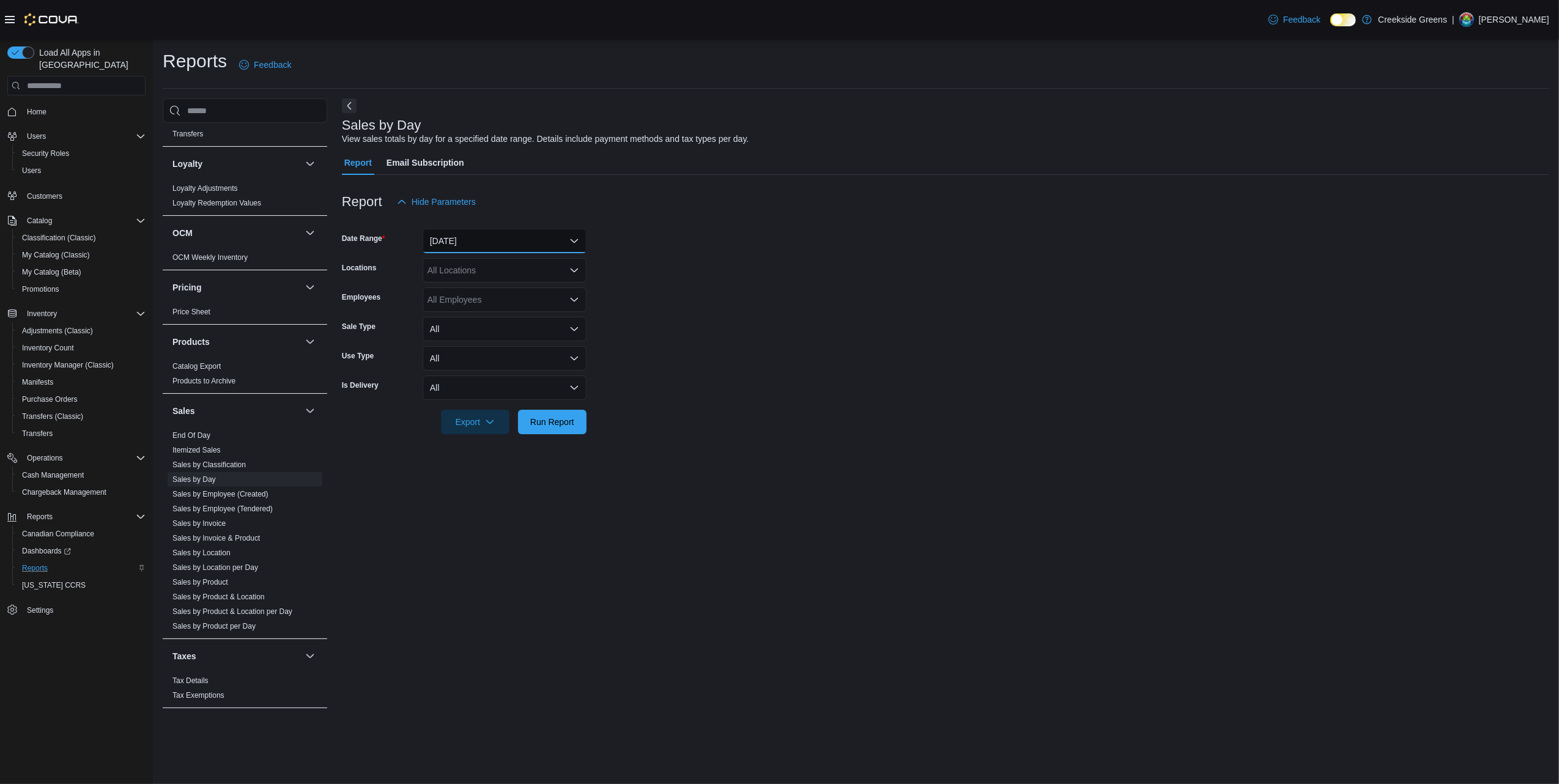
click at [521, 233] on button "[DATE]" at bounding box center [505, 240] width 164 height 24
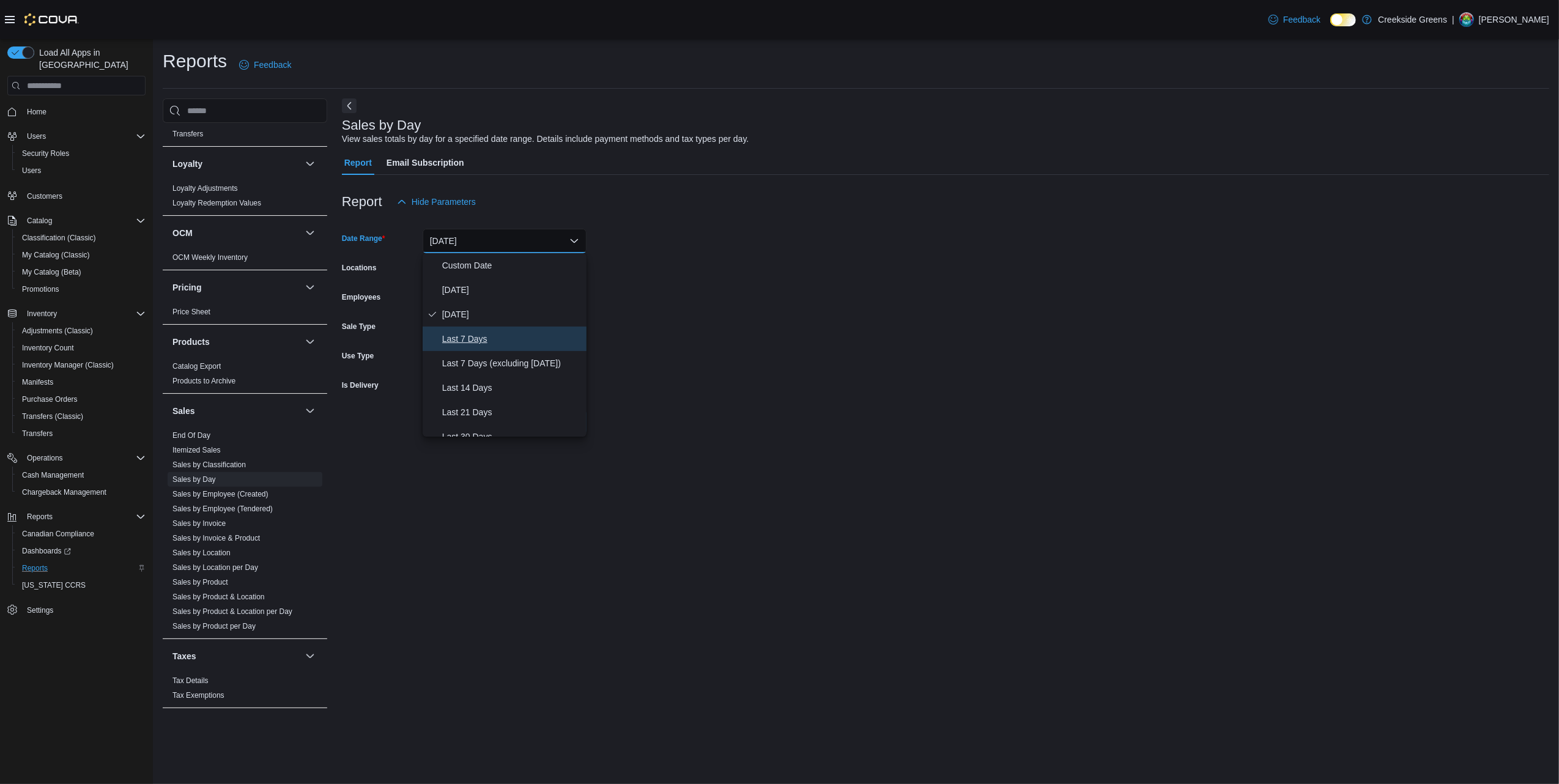
click at [472, 343] on span "Last 7 Days" at bounding box center [512, 339] width 140 height 15
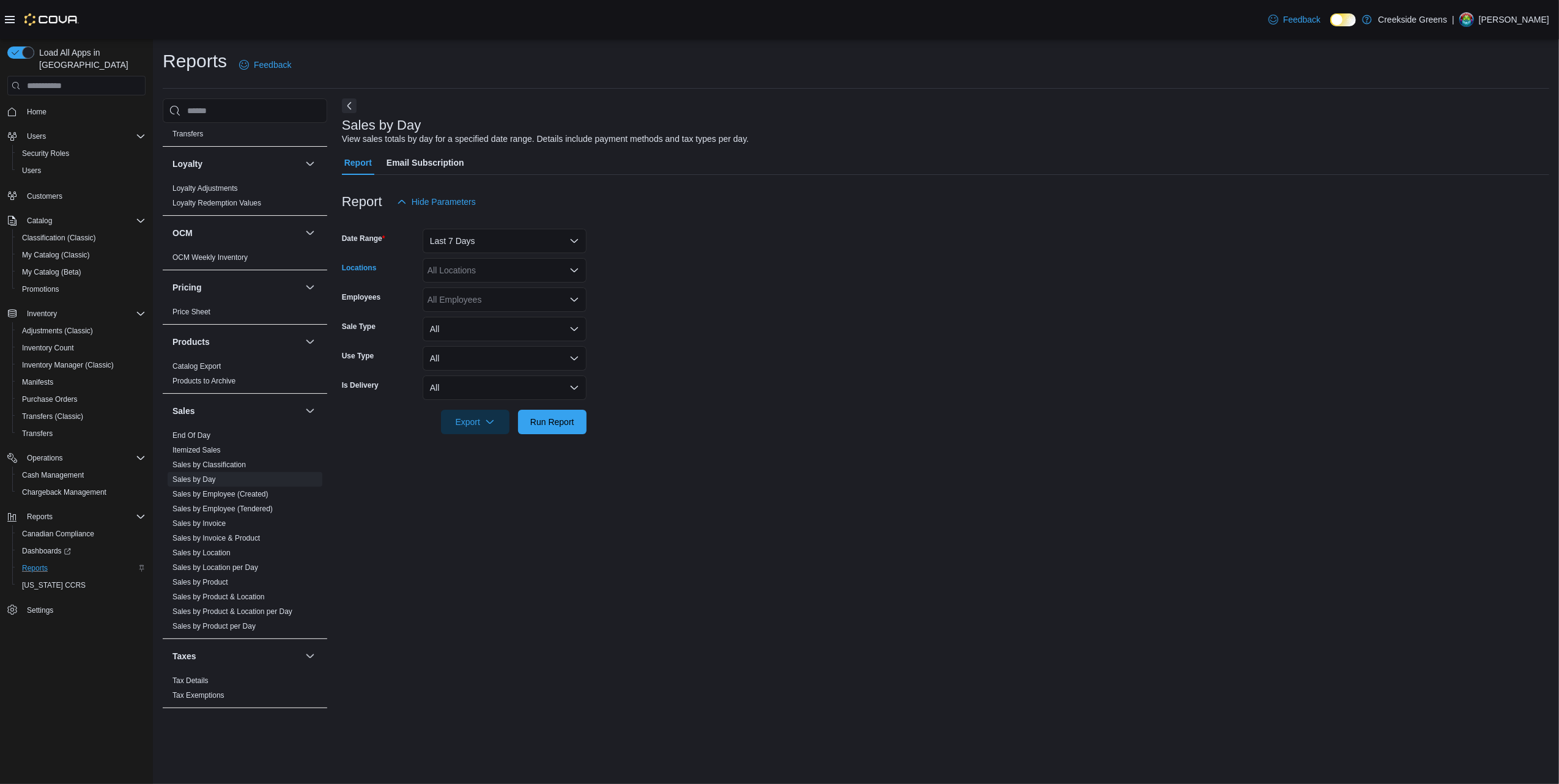
click at [492, 266] on div "All Locations" at bounding box center [505, 270] width 164 height 24
click at [504, 331] on span "[STREET_ADDRESS][PERSON_NAME]" at bounding box center [526, 326] width 155 height 12
click at [886, 360] on form "Date Range Last 7 Days Locations 19 Reuben Crescent Employees All Employees Sal…" at bounding box center [945, 323] width 1207 height 220
click at [537, 426] on span "Run Report" at bounding box center [552, 421] width 44 height 12
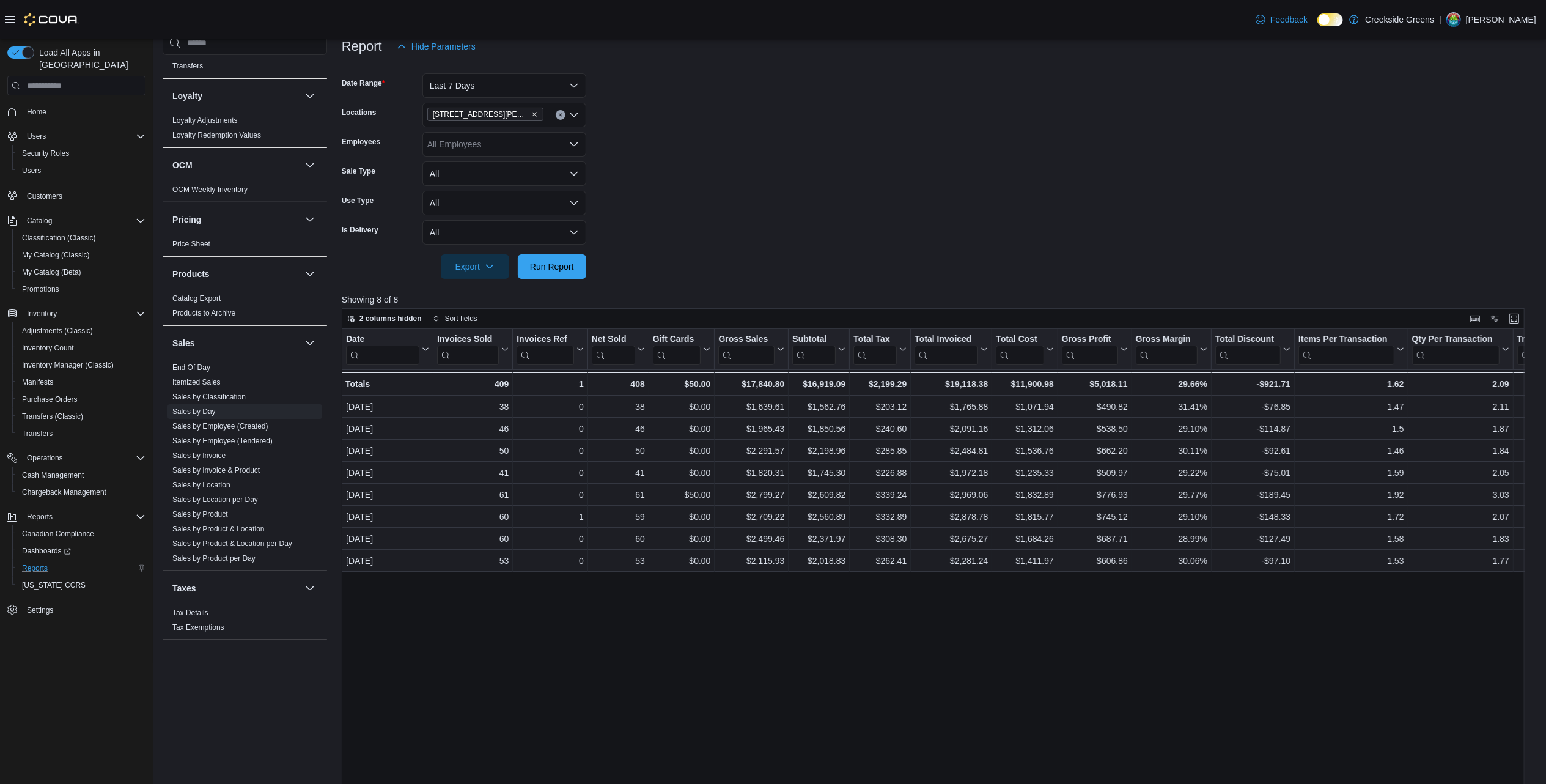
scroll to position [162, 0]
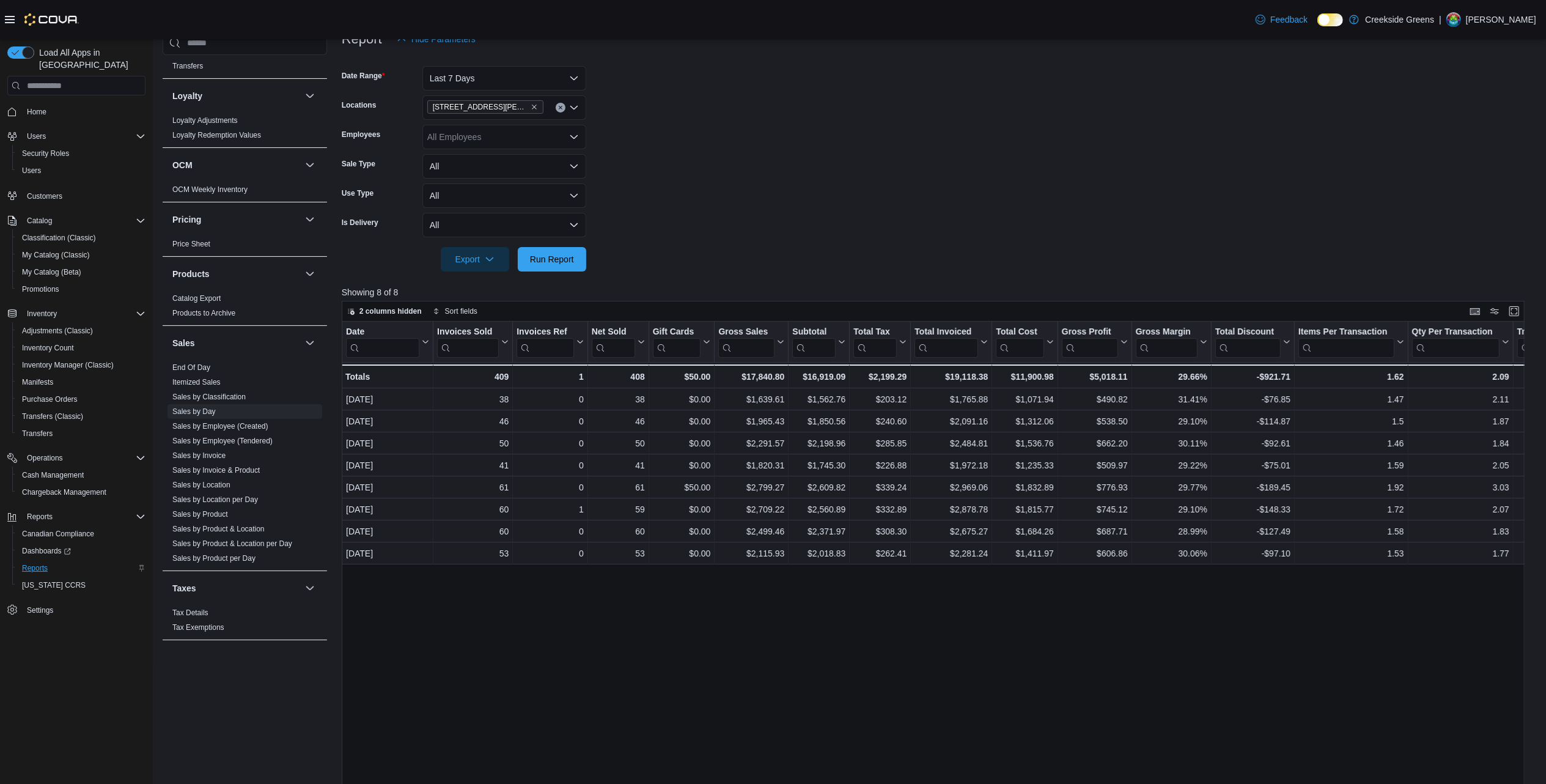
click at [1243, 673] on div "Date Click to view column header actions Invoices Sold Click to view column hea…" at bounding box center [939, 625] width 1195 height 606
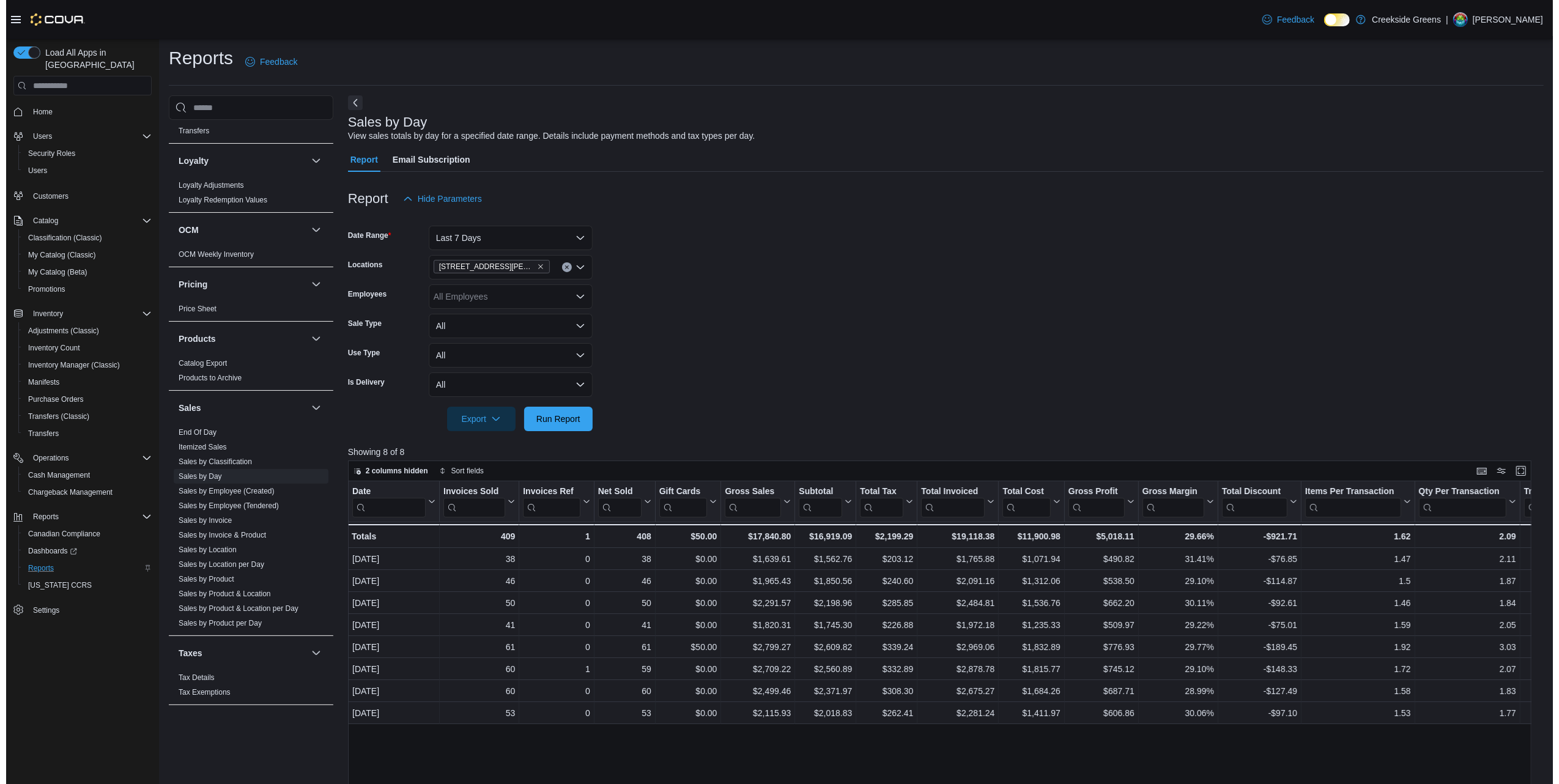
scroll to position [0, 0]
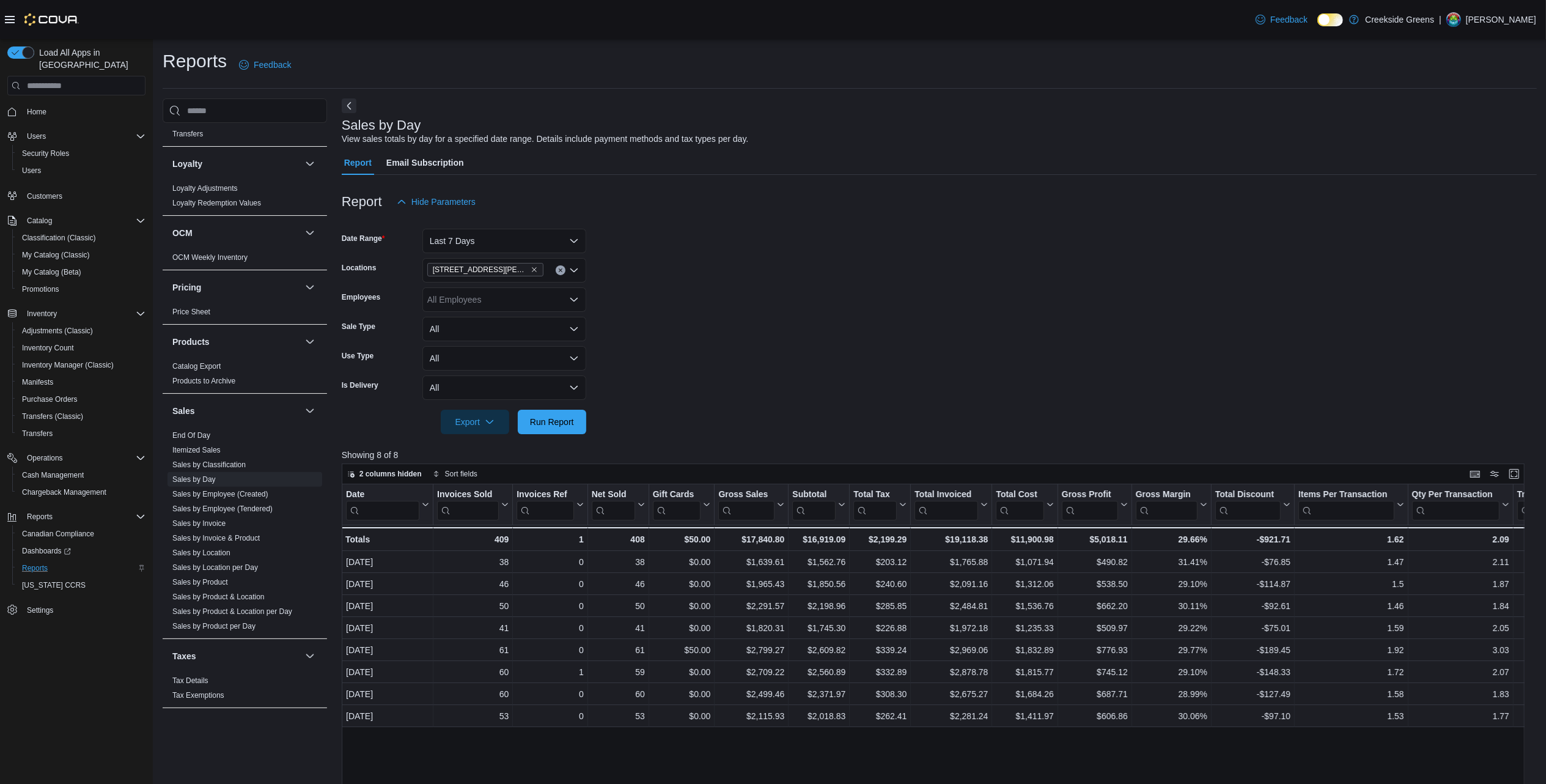
drag, startPoint x: 194, startPoint y: 424, endPoint x: 353, endPoint y: 412, distance: 159.5
click at [194, 431] on link "End Of Day" at bounding box center [191, 435] width 38 height 9
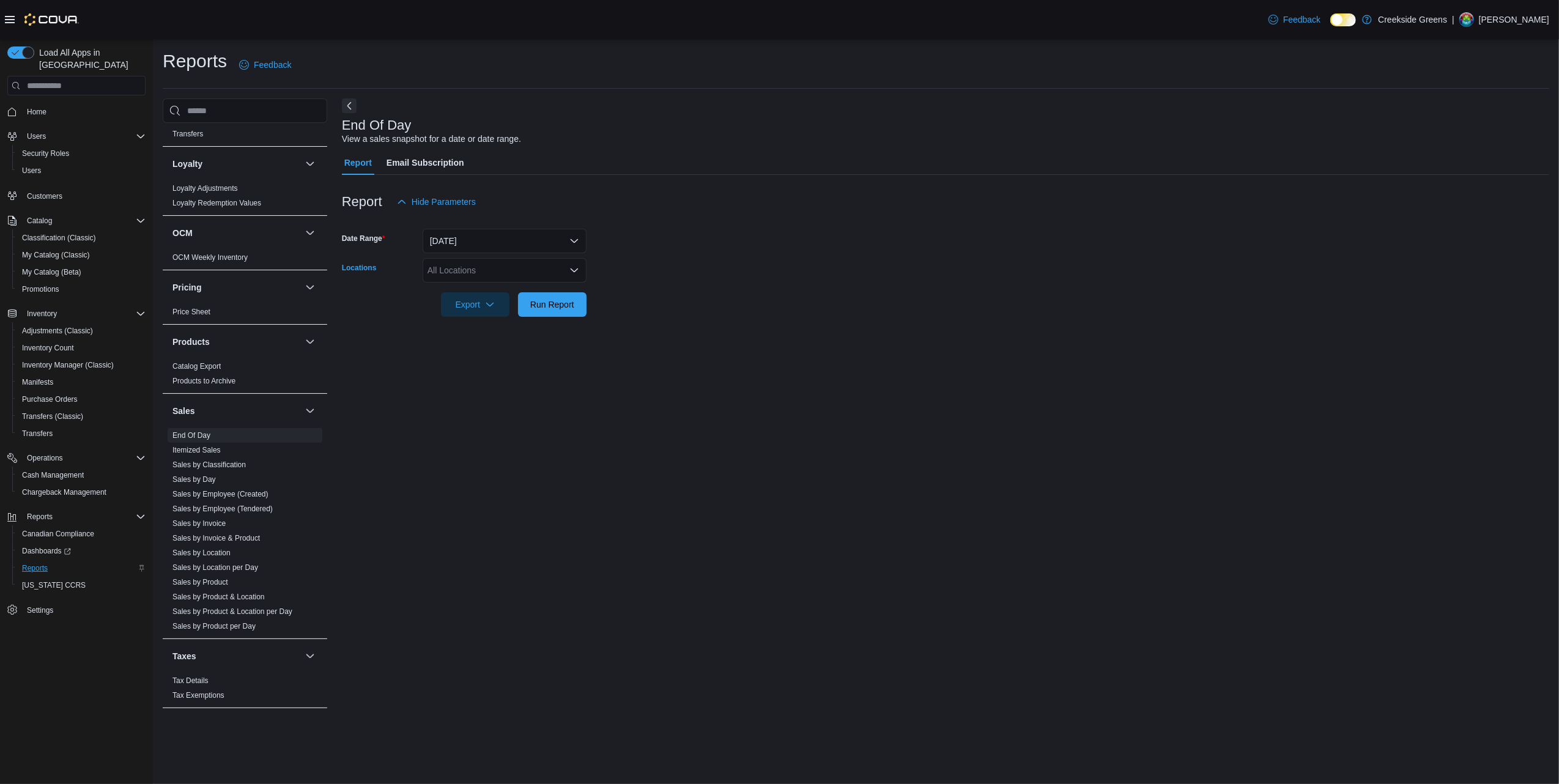
click at [525, 268] on div "All Locations" at bounding box center [505, 270] width 164 height 24
click at [489, 307] on span "[STREET_ADDRESS]" at bounding box center [491, 309] width 85 height 12
click at [889, 313] on form "Date Range Today Locations 1192 Bank Street Combo box. Selected. 1192 Bank Stre…" at bounding box center [945, 265] width 1207 height 102
click at [566, 300] on span "Run Report" at bounding box center [552, 303] width 44 height 12
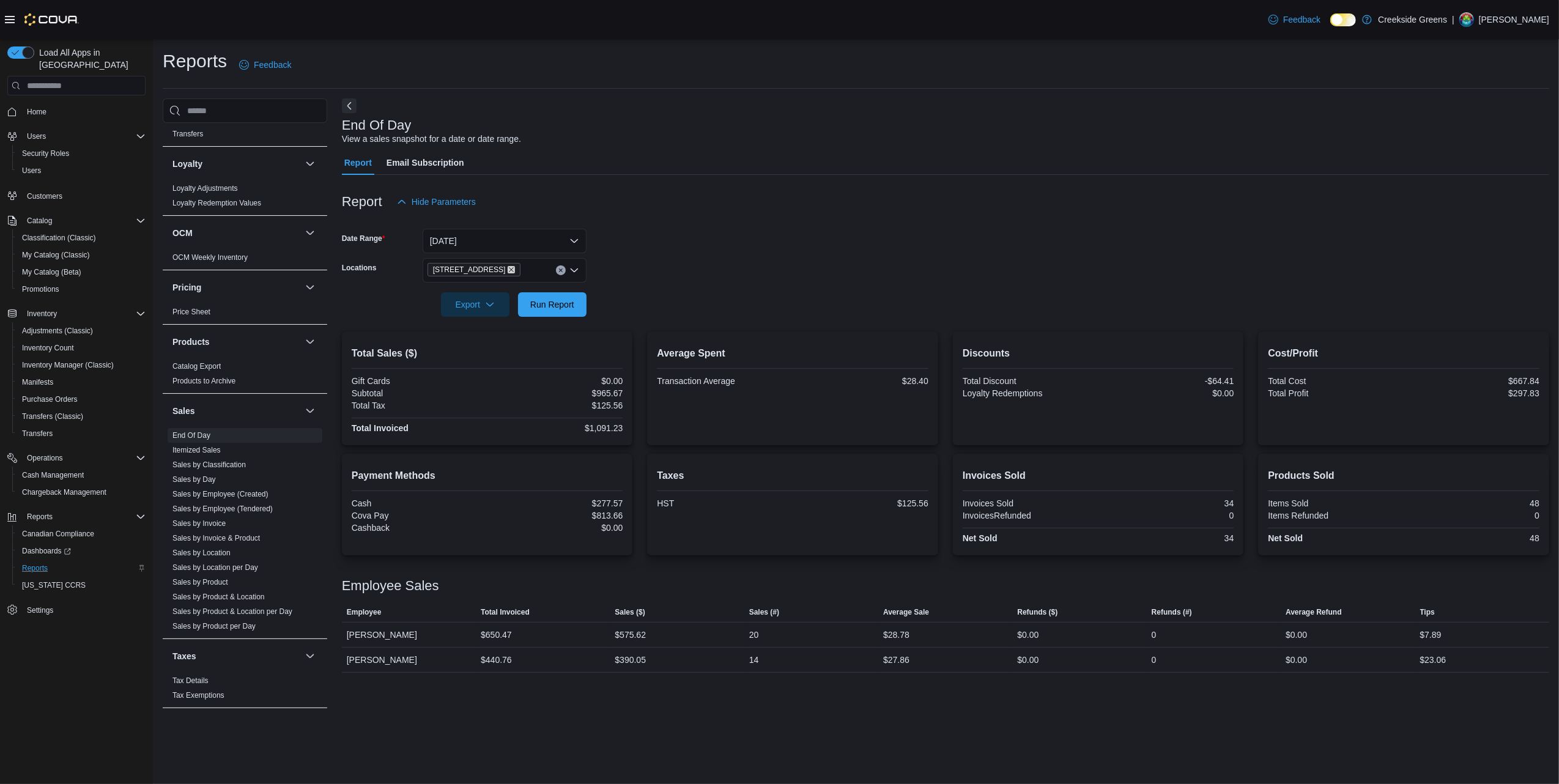
click at [508, 268] on icon "Remove 1192 Bank Street from selection in this group" at bounding box center [511, 270] width 7 height 7
click at [493, 326] on span "[STREET_ADDRESS][PERSON_NAME]" at bounding box center [526, 326] width 155 height 12
drag, startPoint x: 922, startPoint y: 309, endPoint x: 870, endPoint y: 308, distance: 52.0
click at [916, 308] on form "Date Range [DATE] Locations [STREET_ADDRESS][PERSON_NAME] Combo box. Selected. …" at bounding box center [945, 265] width 1207 height 102
click at [562, 309] on span "Run Report" at bounding box center [552, 303] width 44 height 12
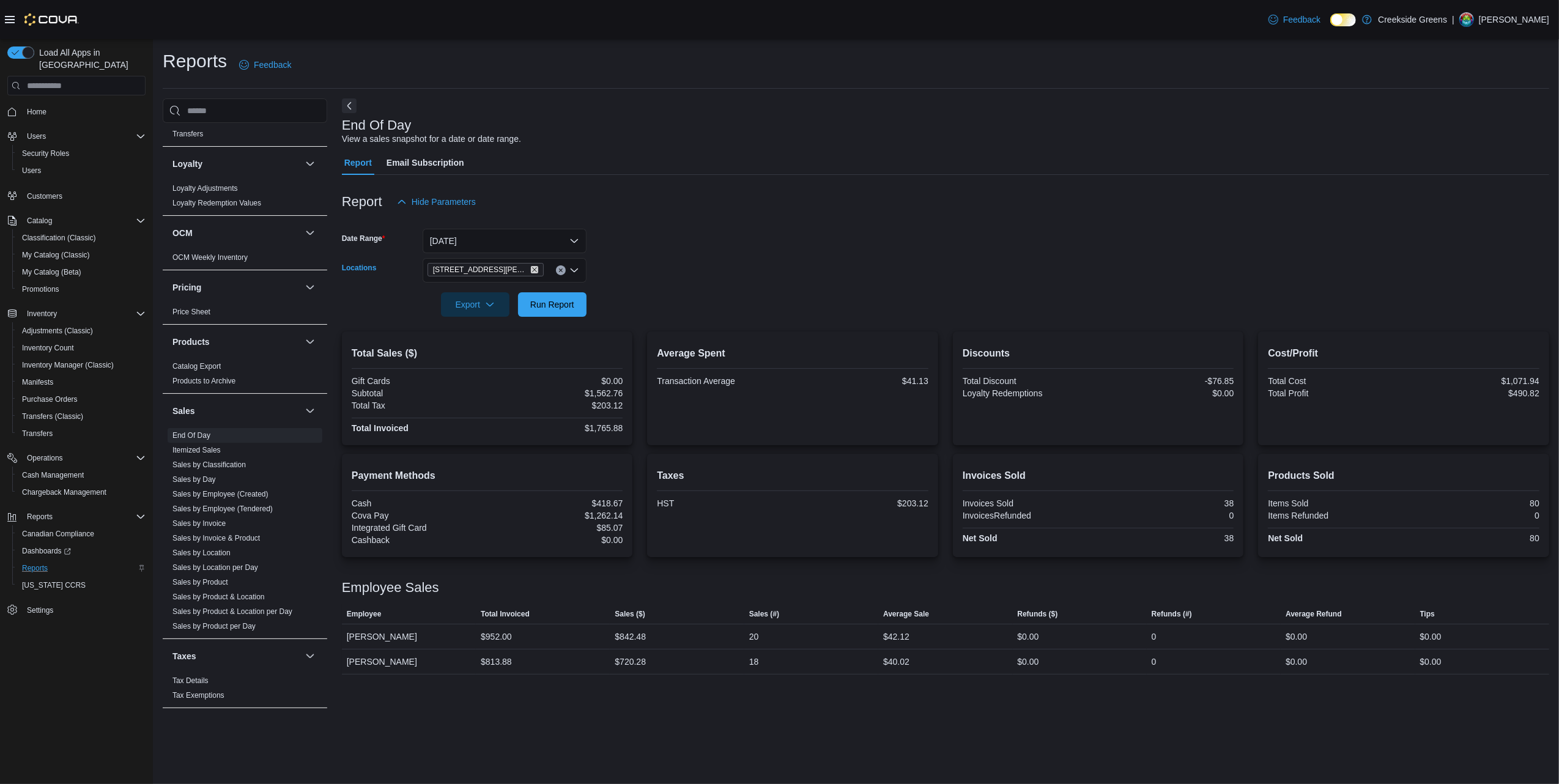
click at [531, 269] on icon "Remove 19 Reuben Crescent from selection in this group" at bounding box center [534, 270] width 7 height 7
click at [466, 306] on span "[STREET_ADDRESS]" at bounding box center [491, 309] width 85 height 12
click at [712, 280] on form "Date Range Today Locations 1192 Bank Street Combo box. Selected. 1192 Bank Stre…" at bounding box center [945, 265] width 1207 height 102
drag, startPoint x: 558, startPoint y: 303, endPoint x: 729, endPoint y: 296, distance: 171.1
click at [558, 303] on span "Run Report" at bounding box center [552, 304] width 44 height 12
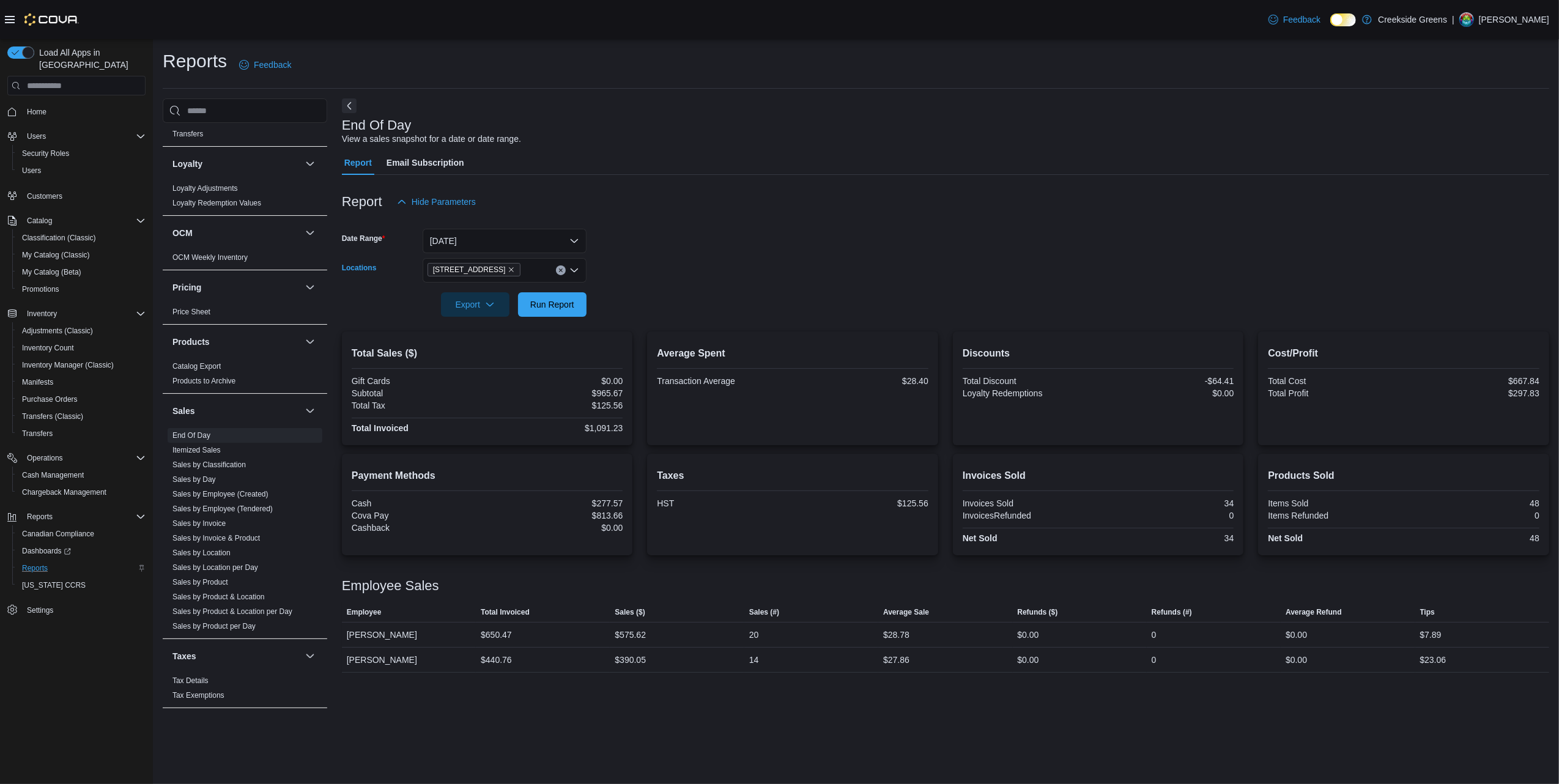
click at [494, 274] on span "[STREET_ADDRESS]" at bounding box center [474, 269] width 82 height 12
click at [508, 273] on icon "Remove 1192 Bank Street from selection in this group" at bounding box center [511, 270] width 7 height 7
click at [490, 318] on button "[STREET_ADDRESS][PERSON_NAME]" at bounding box center [505, 327] width 164 height 18
click at [617, 271] on form "Date Range [DATE] Locations [STREET_ADDRESS][PERSON_NAME] Combo box. Selected. …" at bounding box center [945, 265] width 1207 height 102
click at [553, 306] on span "Run Report" at bounding box center [552, 303] width 44 height 12
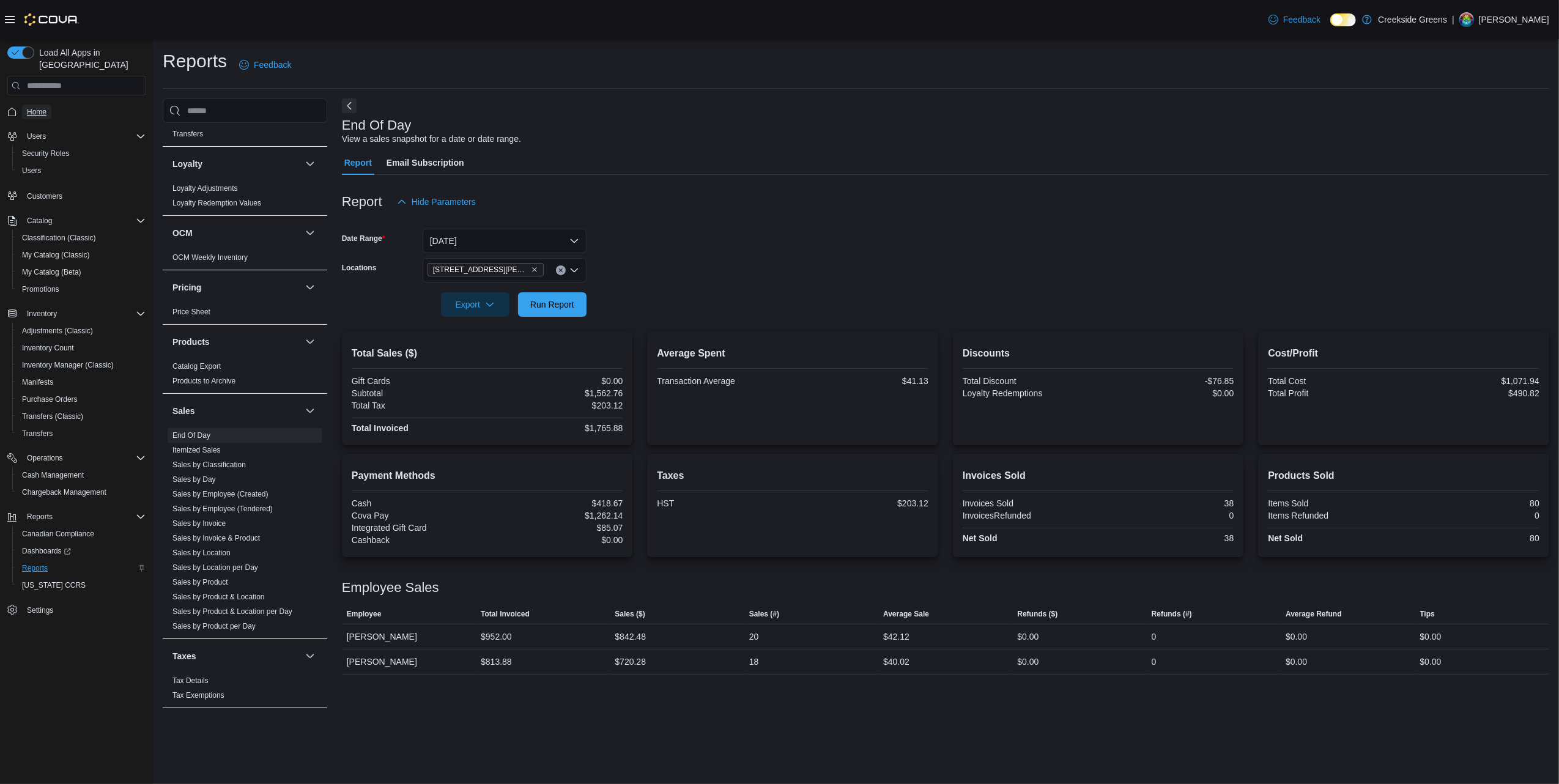
click at [30, 107] on span "Home" at bounding box center [36, 111] width 19 height 10
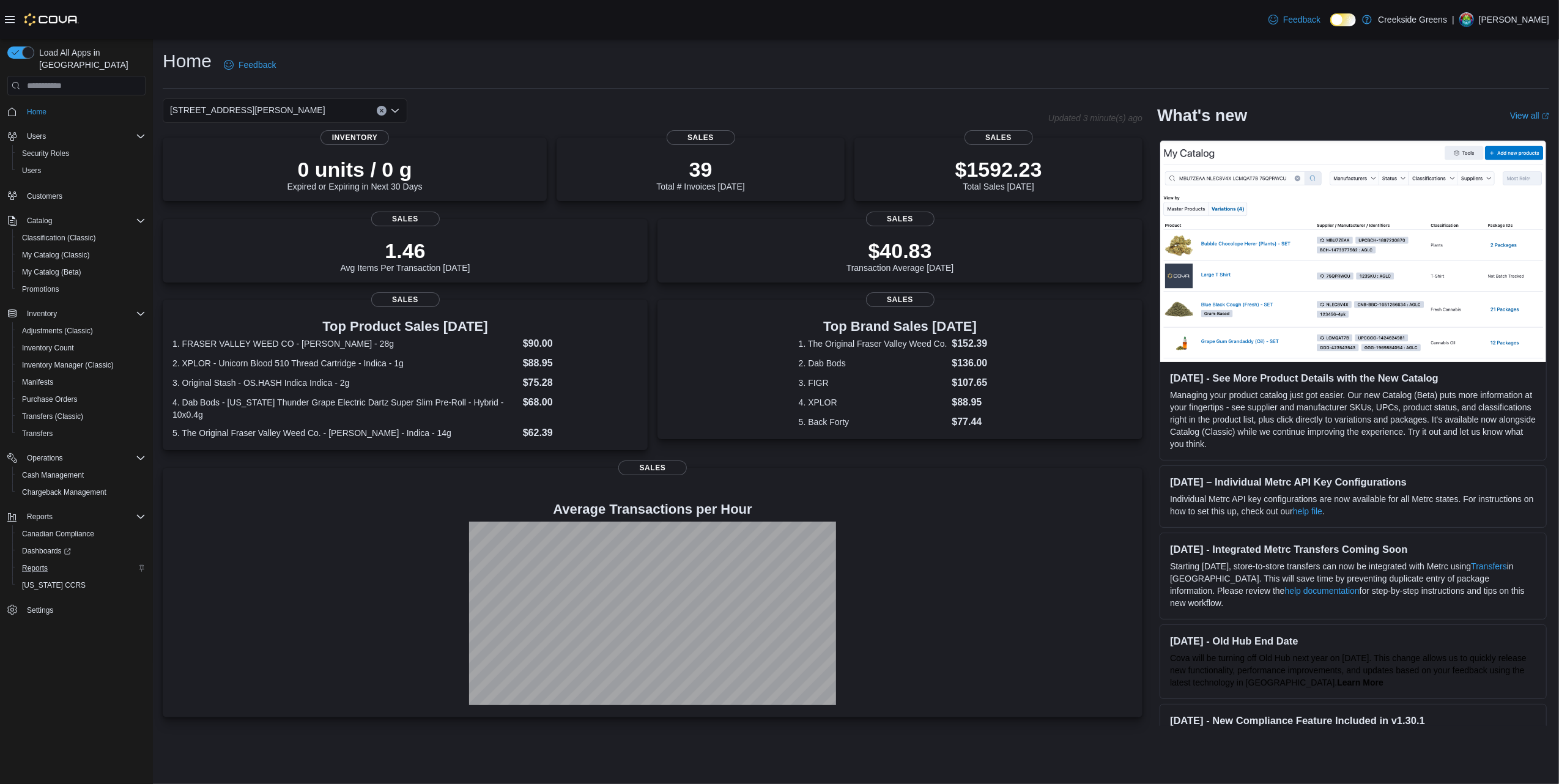
click at [395, 72] on div "Home Feedback" at bounding box center [856, 65] width 1386 height 32
